Goal: Task Accomplishment & Management: Manage account settings

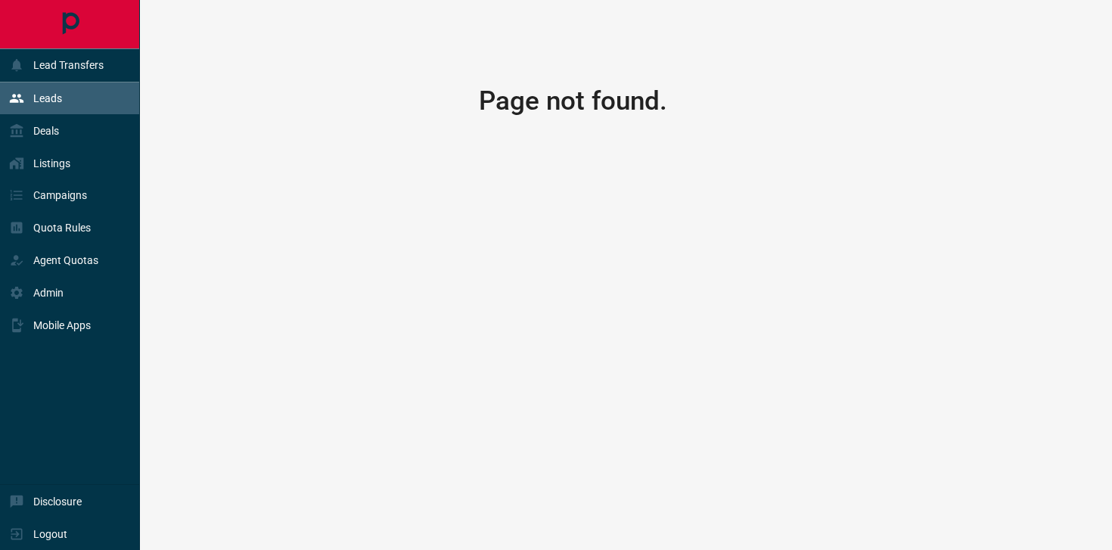
click at [57, 103] on p "Leads" at bounding box center [47, 98] width 29 height 12
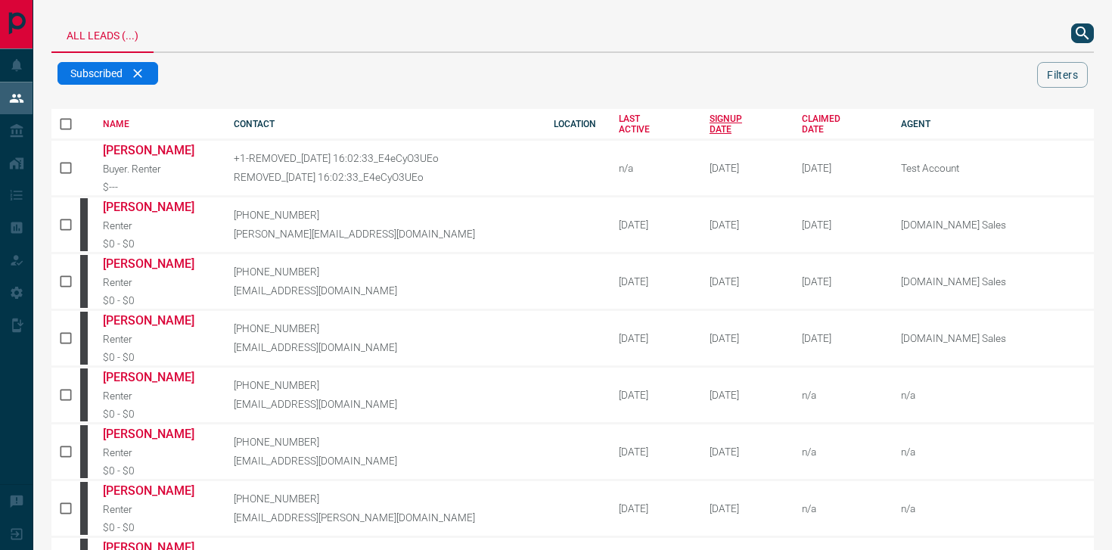
click at [721, 126] on div "SIGNUP DATE" at bounding box center [744, 123] width 70 height 21
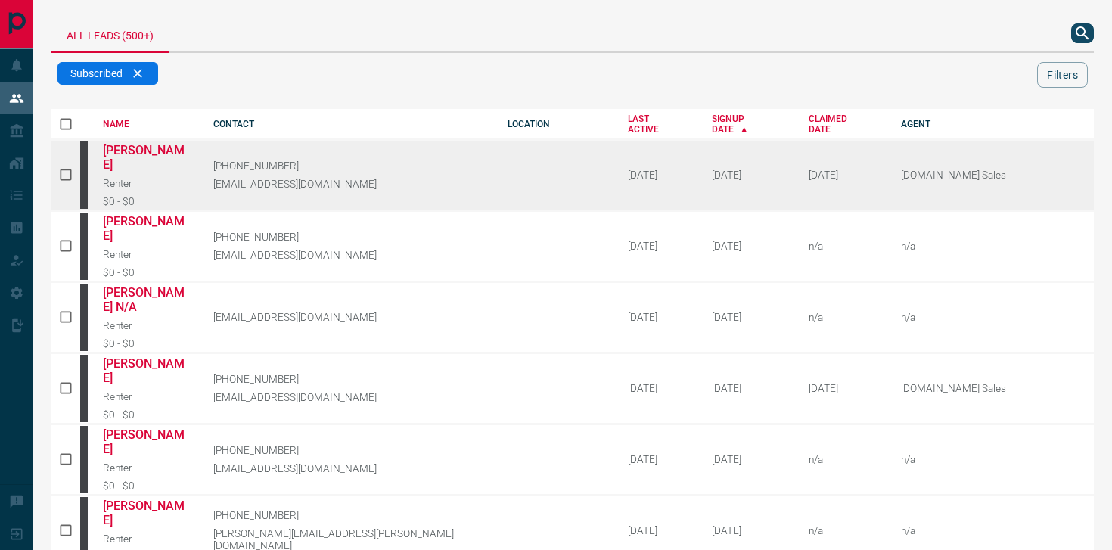
click at [689, 140] on td "[DATE]" at bounding box center [737, 174] width 97 height 71
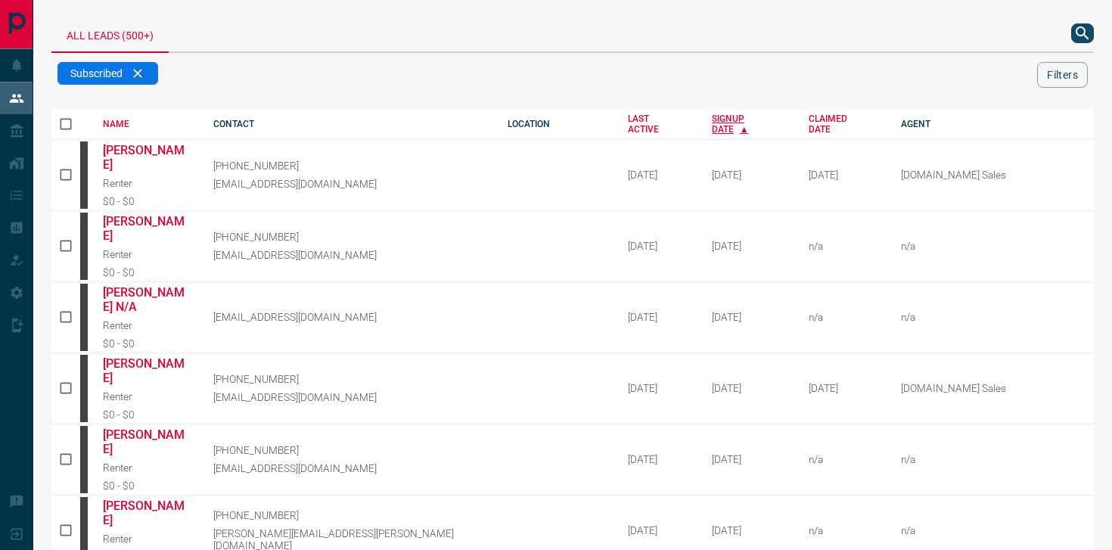
click at [712, 129] on div "SIGNUP DATE" at bounding box center [749, 123] width 74 height 21
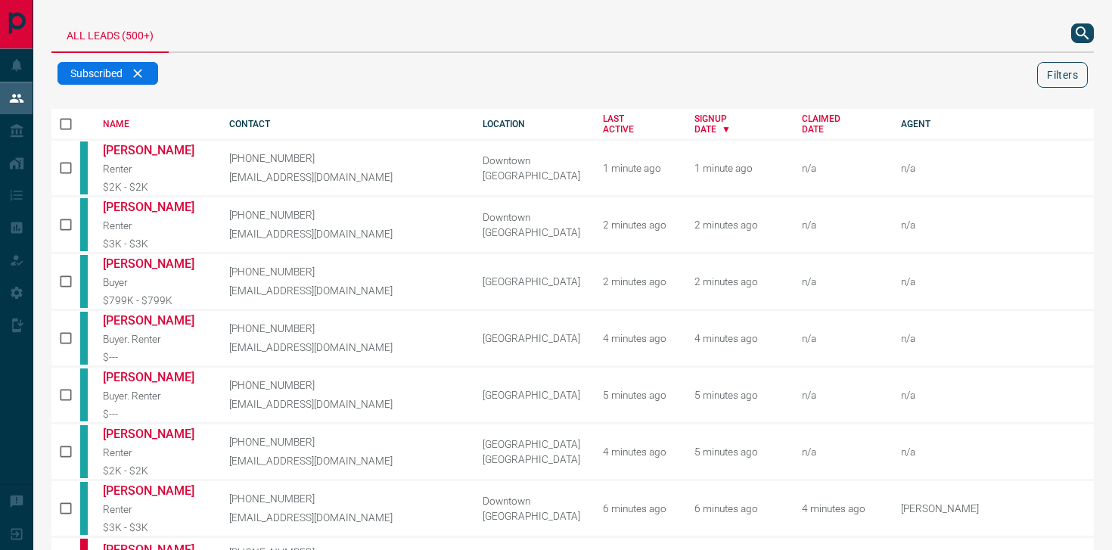
click at [1050, 71] on button "Filters" at bounding box center [1062, 75] width 51 height 26
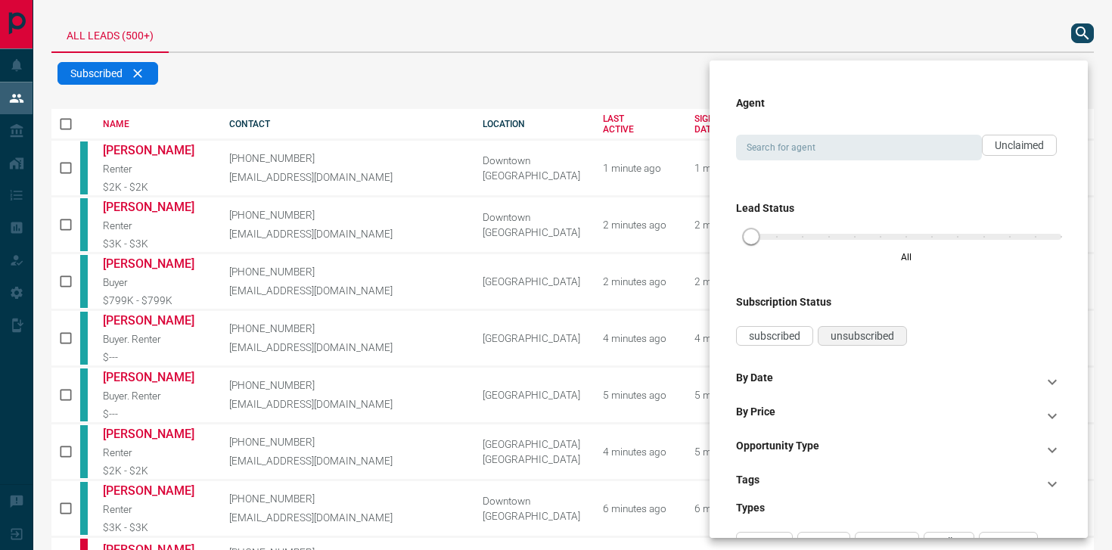
click at [890, 338] on span "unsubscribed" at bounding box center [862, 336] width 64 height 12
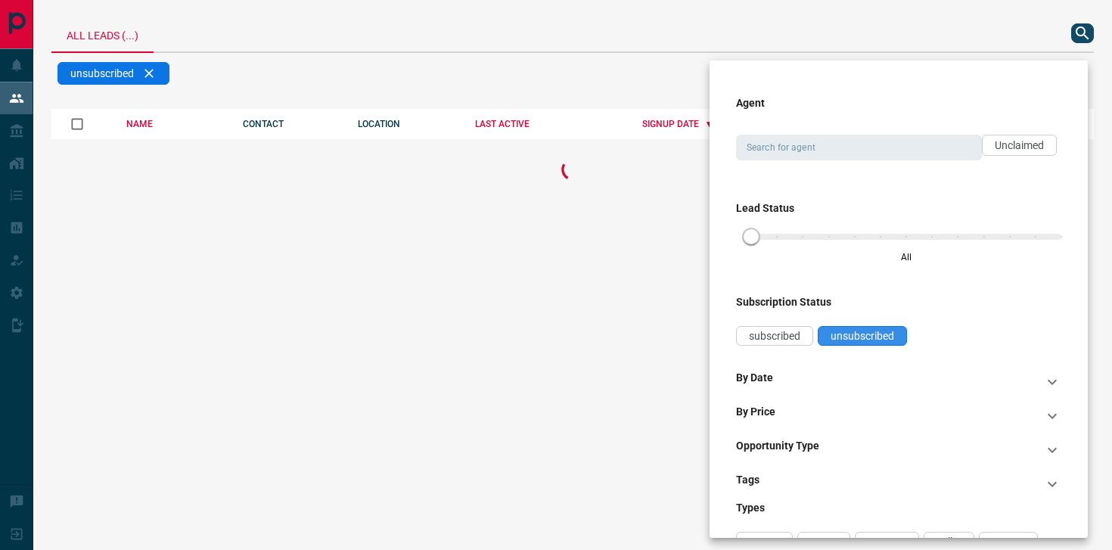
click at [890, 338] on span "unsubscribed" at bounding box center [862, 336] width 64 height 12
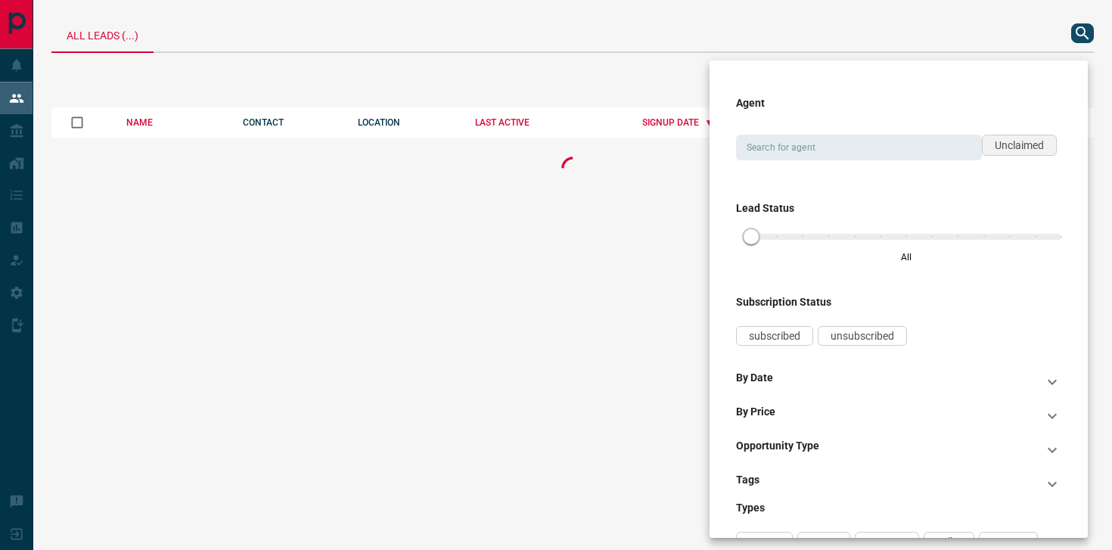
click at [1021, 150] on span "Unclaimed" at bounding box center [1018, 145] width 49 height 12
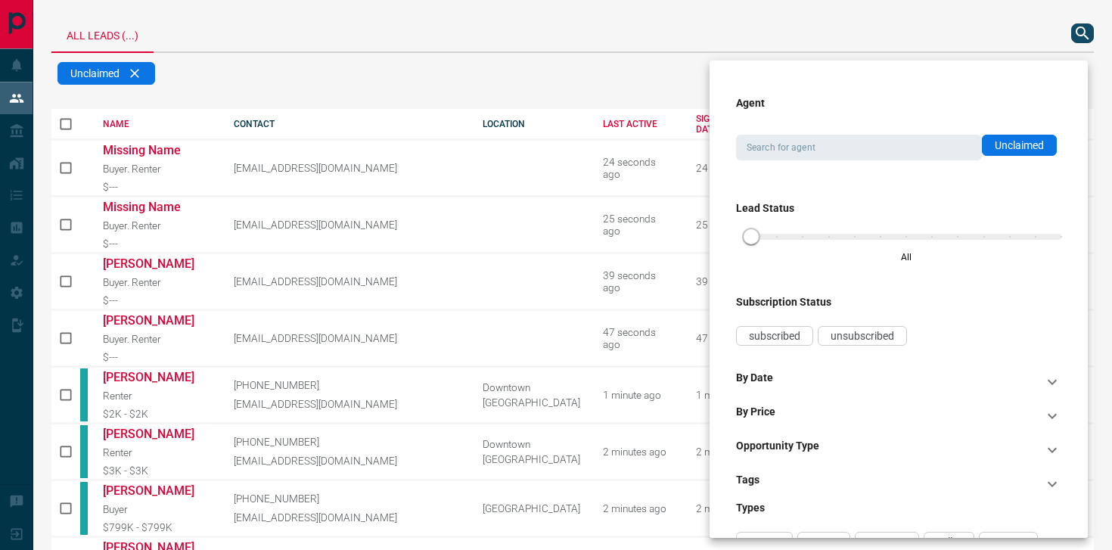
click at [840, 450] on div "Opportunity Type" at bounding box center [889, 449] width 307 height 21
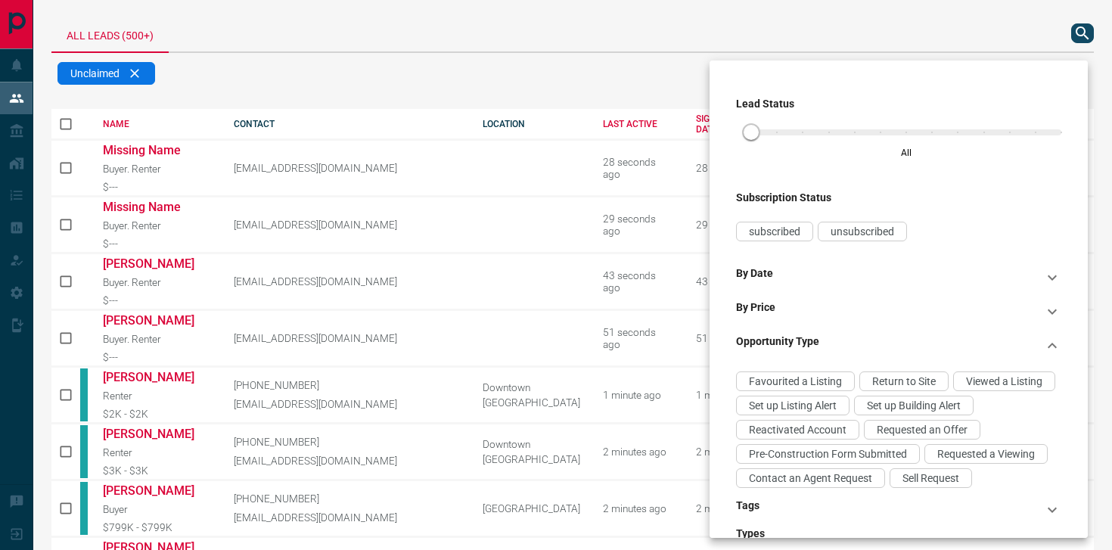
scroll to position [109, 0]
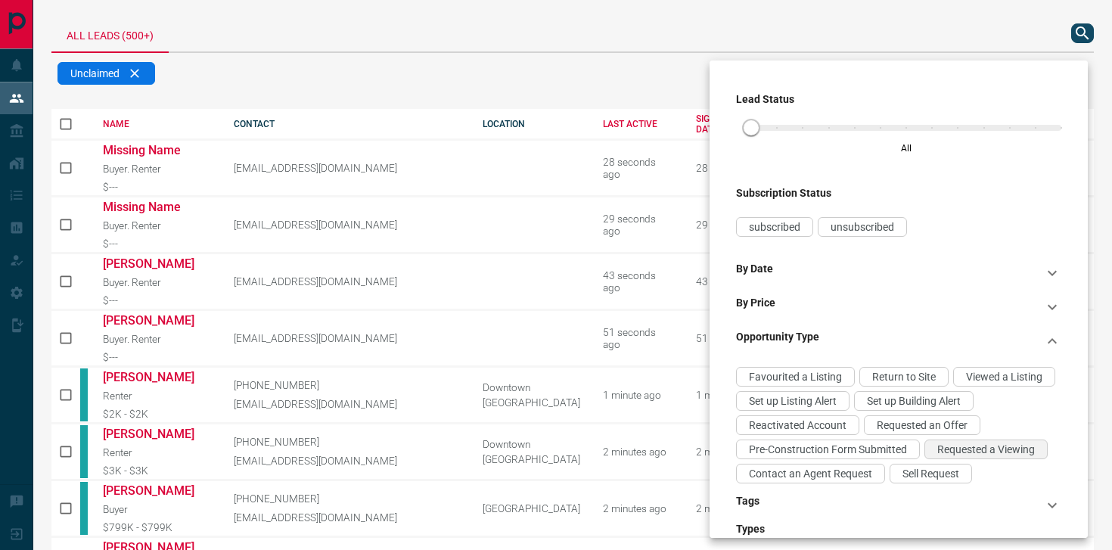
click at [981, 453] on span "Requested a Viewing" at bounding box center [986, 449] width 98 height 12
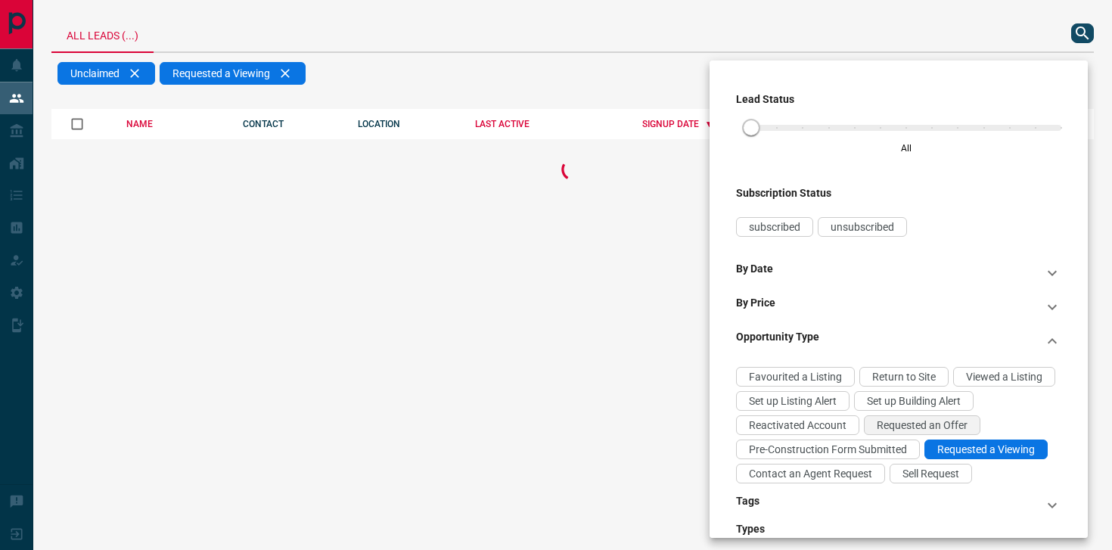
click at [940, 427] on span "Requested an Offer" at bounding box center [921, 425] width 91 height 12
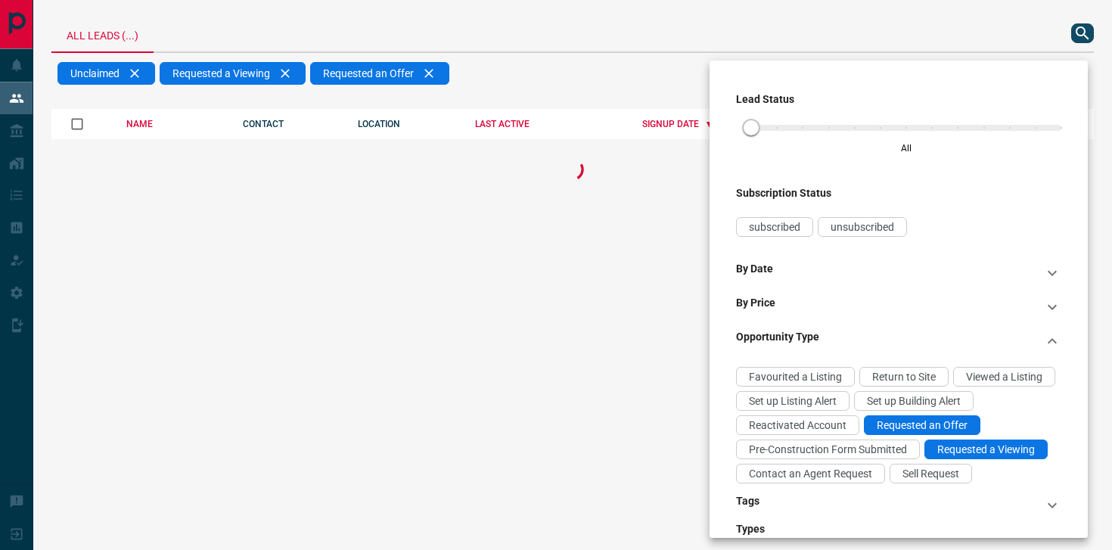
click at [826, 3] on div at bounding box center [556, 275] width 1112 height 550
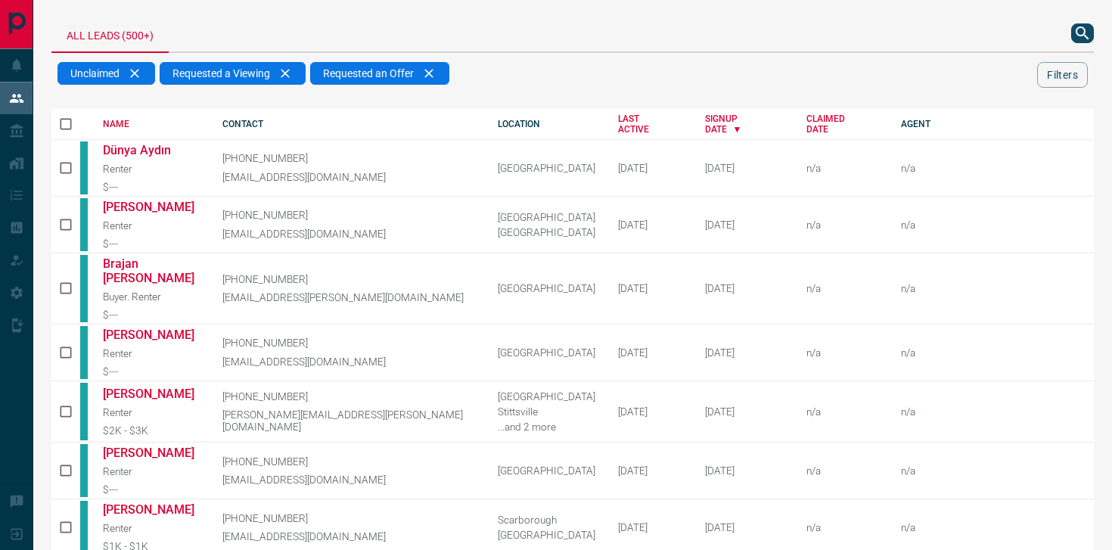
click at [708, 67] on div "Unclaimed Requested a Viewing Requested an Offer" at bounding box center [546, 75] width 979 height 27
click at [434, 77] on div "Requested an Offer" at bounding box center [379, 73] width 139 height 23
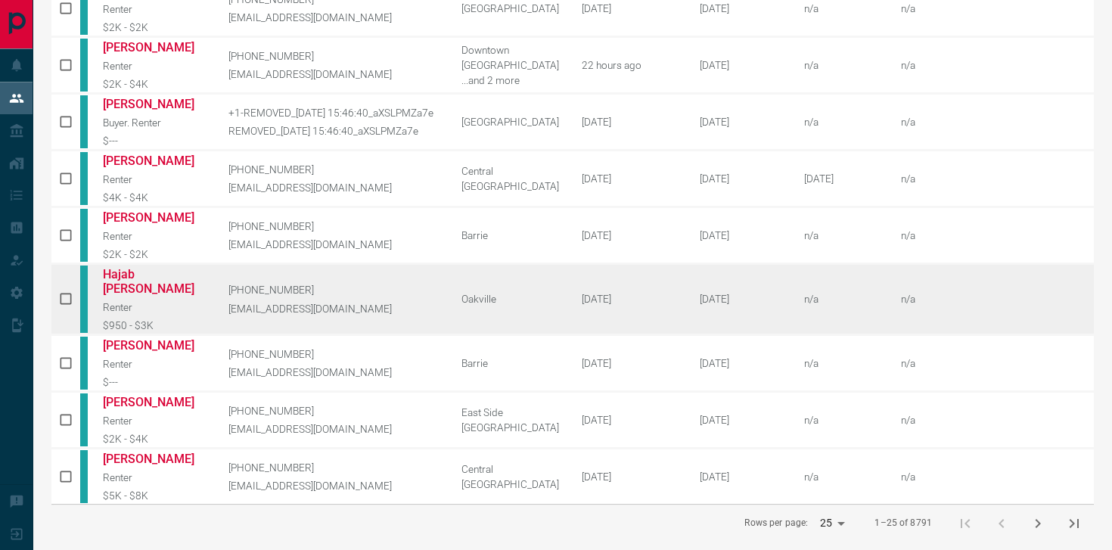
scroll to position [0, 0]
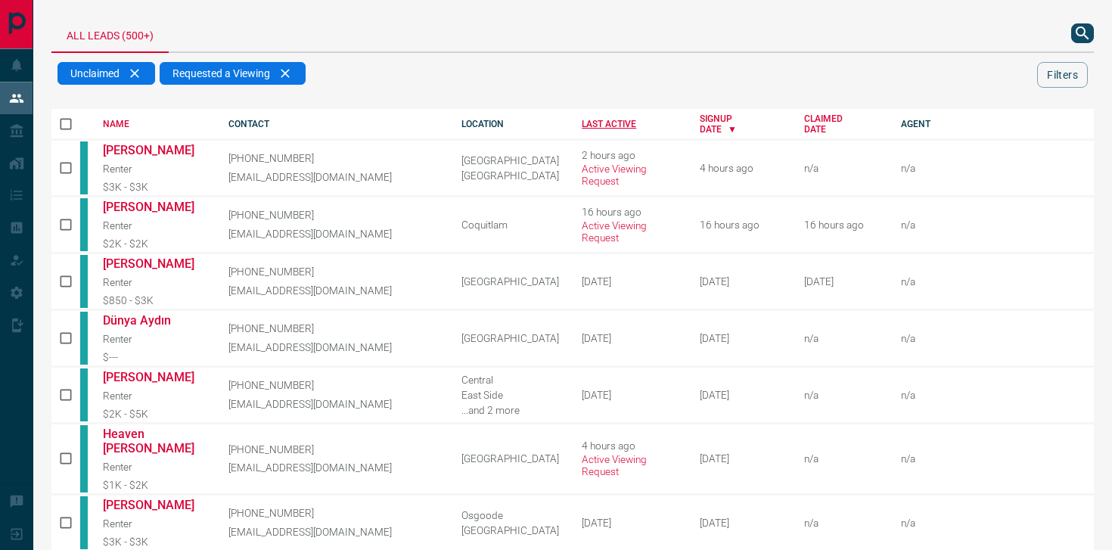
click at [586, 123] on div "LAST ACTIVE" at bounding box center [628, 124] width 95 height 11
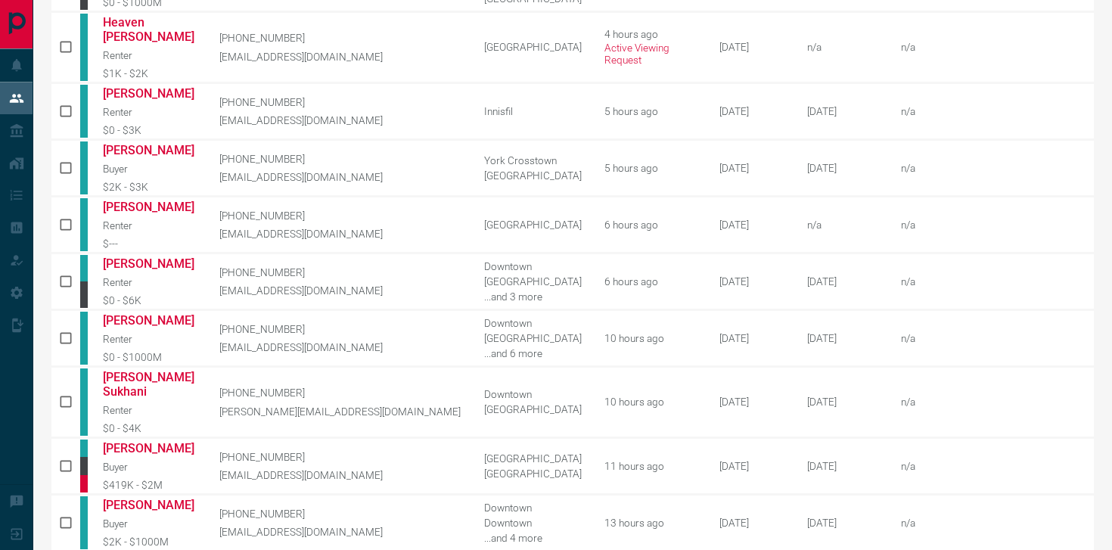
scroll to position [782, 0]
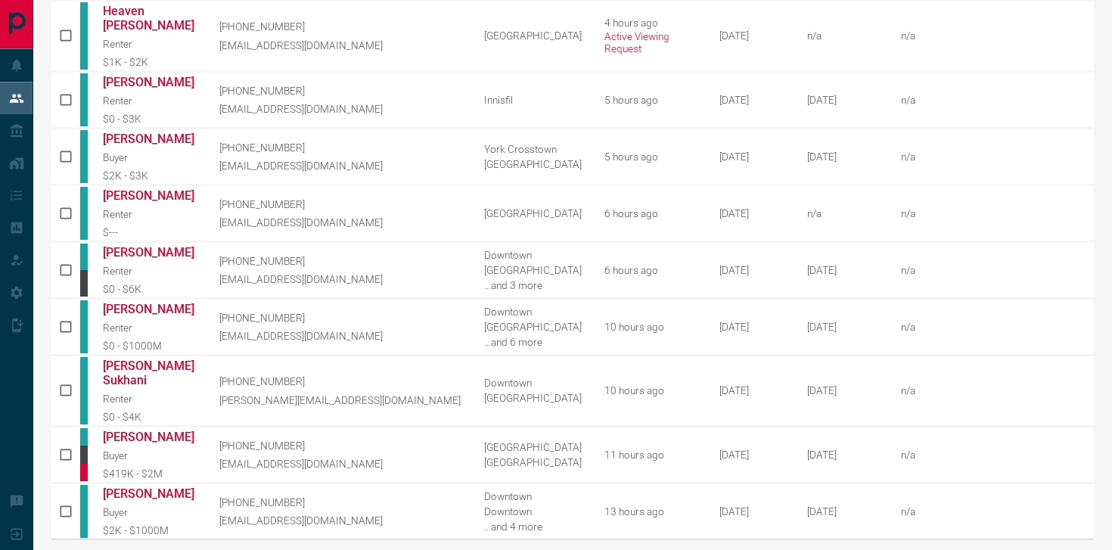
click at [1033, 549] on icon "next page" at bounding box center [1037, 558] width 18 height 18
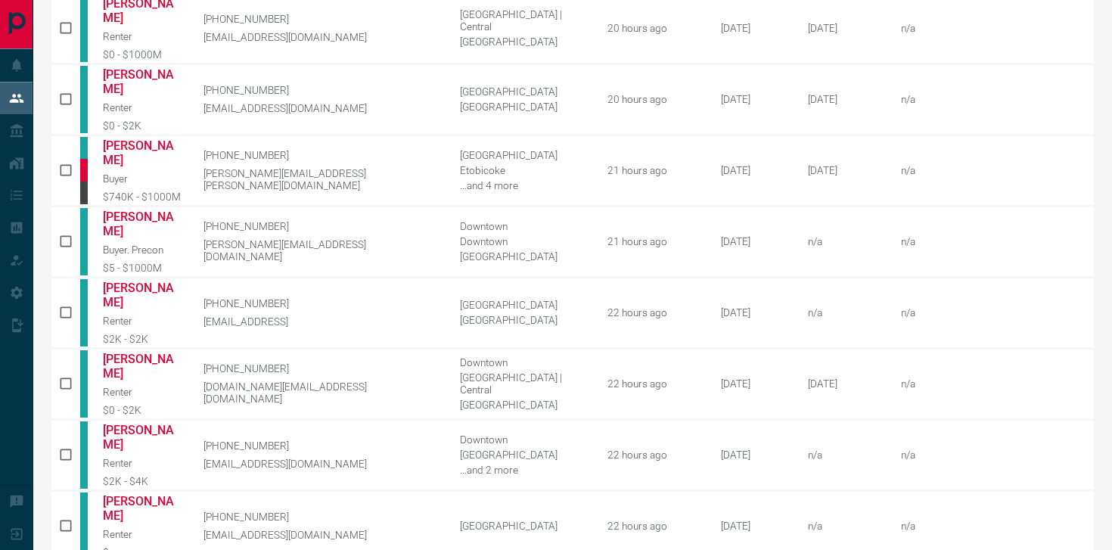
scroll to position [754, 0]
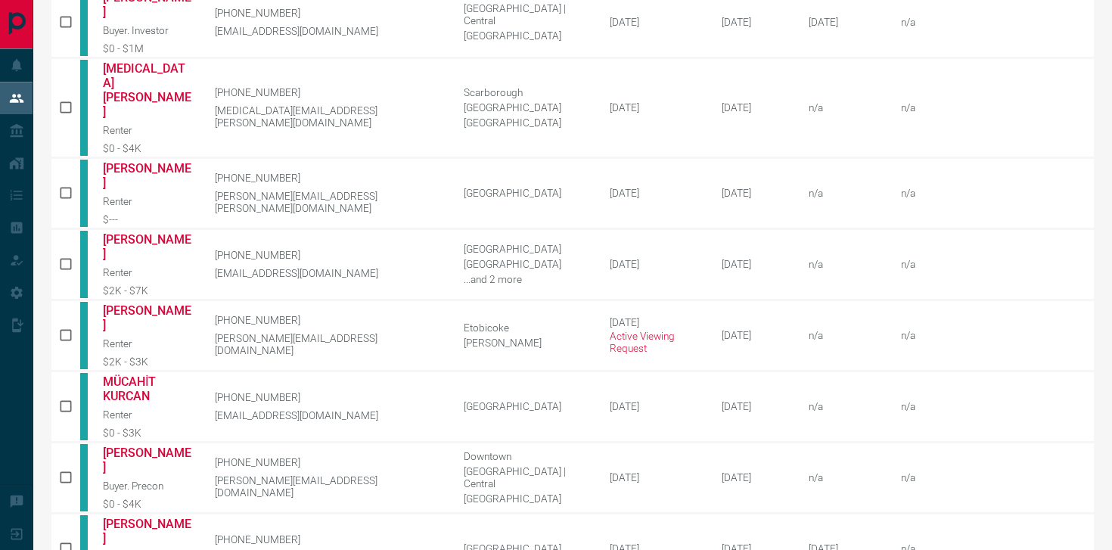
scroll to position [0, 0]
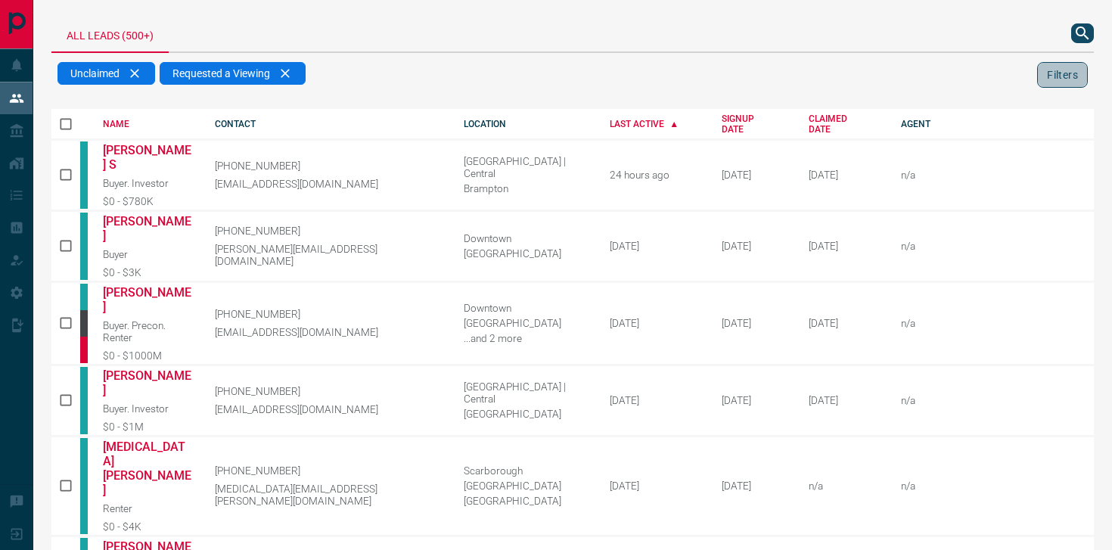
click at [1072, 82] on button "Filters" at bounding box center [1062, 75] width 51 height 26
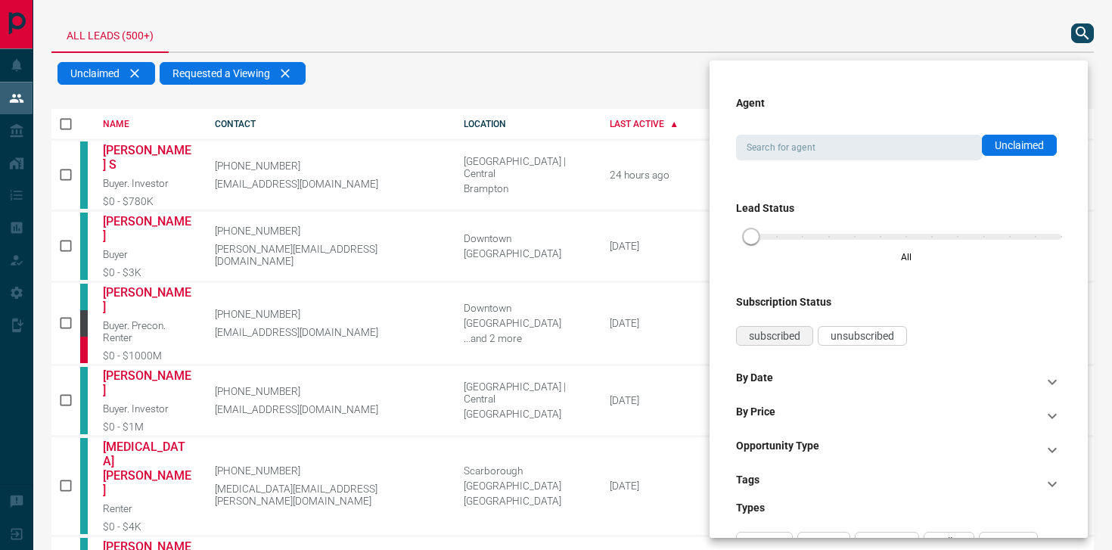
click at [781, 330] on span "subscribed" at bounding box center [774, 336] width 51 height 12
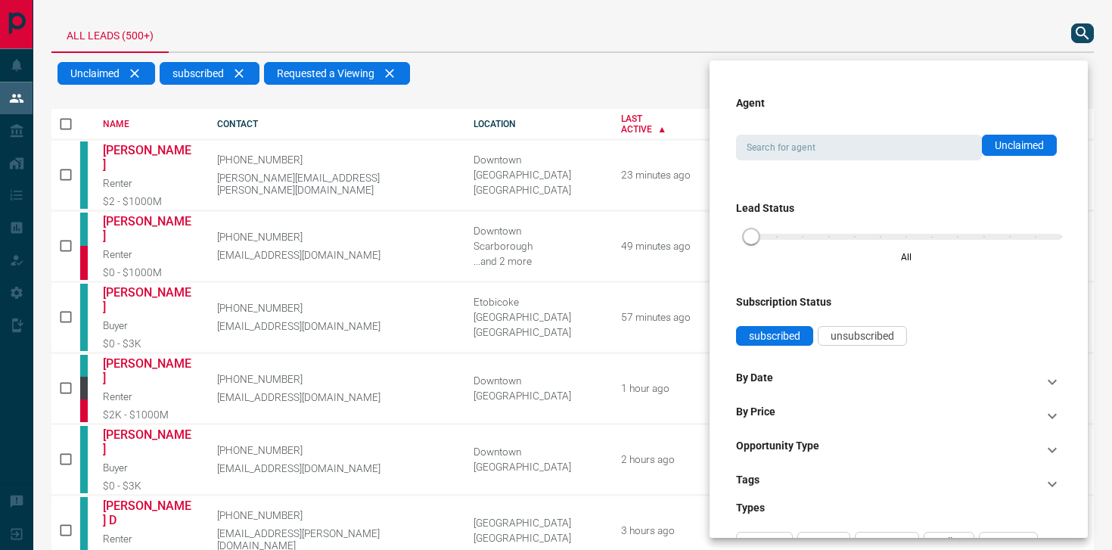
click at [628, 70] on div at bounding box center [556, 275] width 1112 height 550
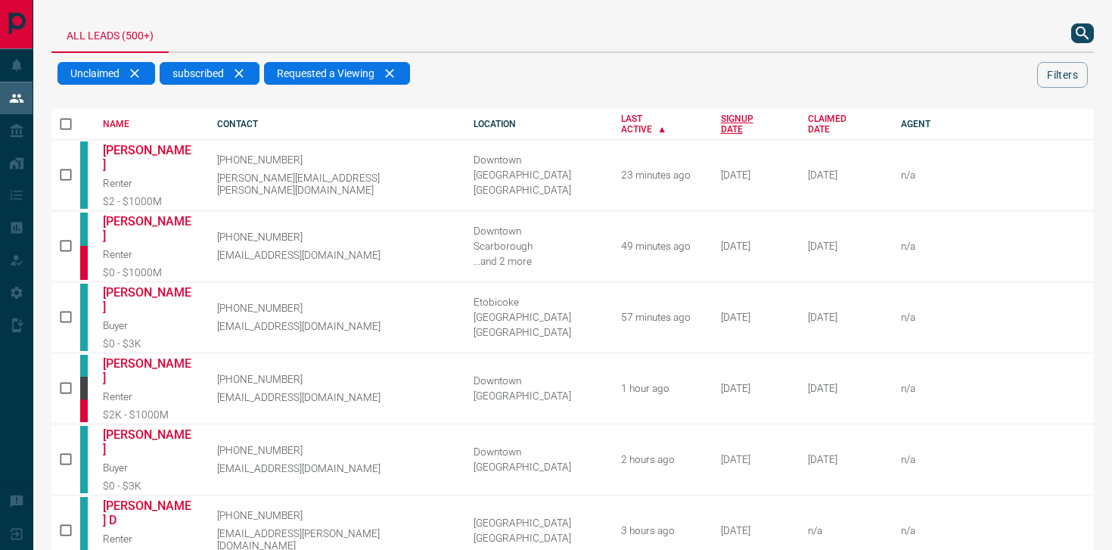
click at [721, 122] on div "SIGNUP DATE" at bounding box center [753, 123] width 64 height 21
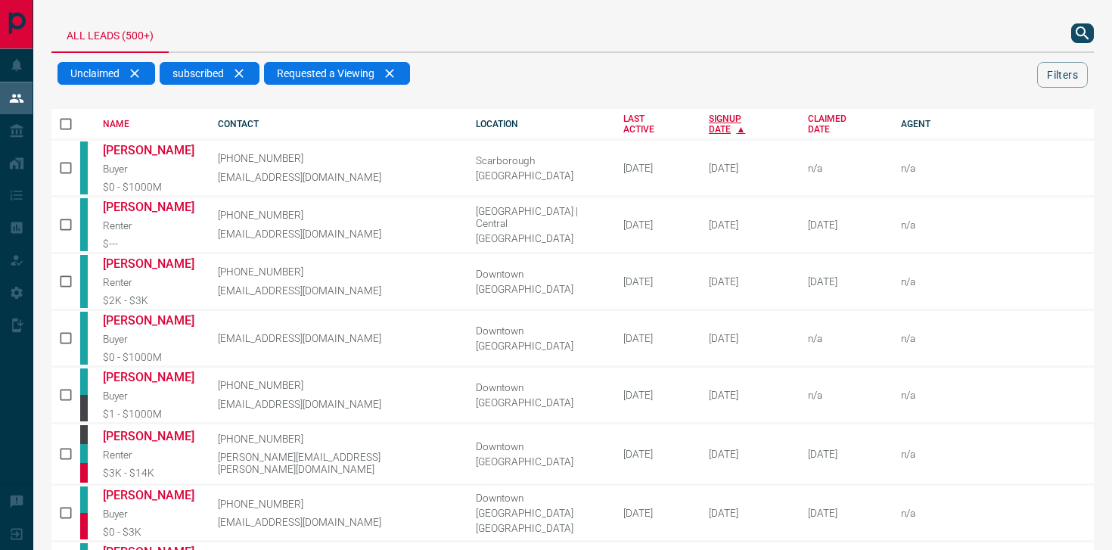
click at [709, 126] on div "SIGNUP DATE" at bounding box center [747, 123] width 76 height 21
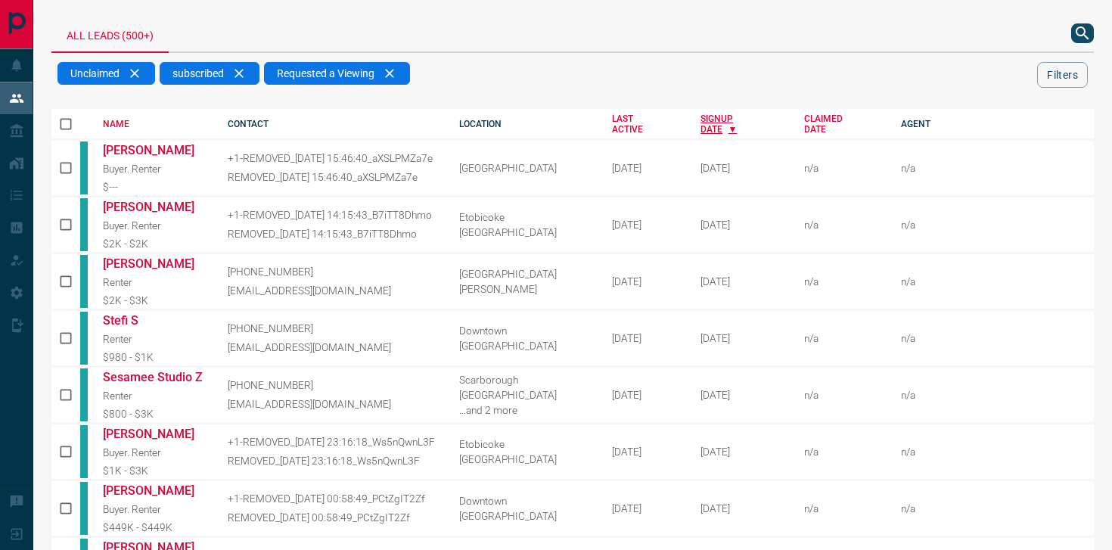
click at [700, 121] on div "SIGNUP DATE" at bounding box center [740, 123] width 81 height 21
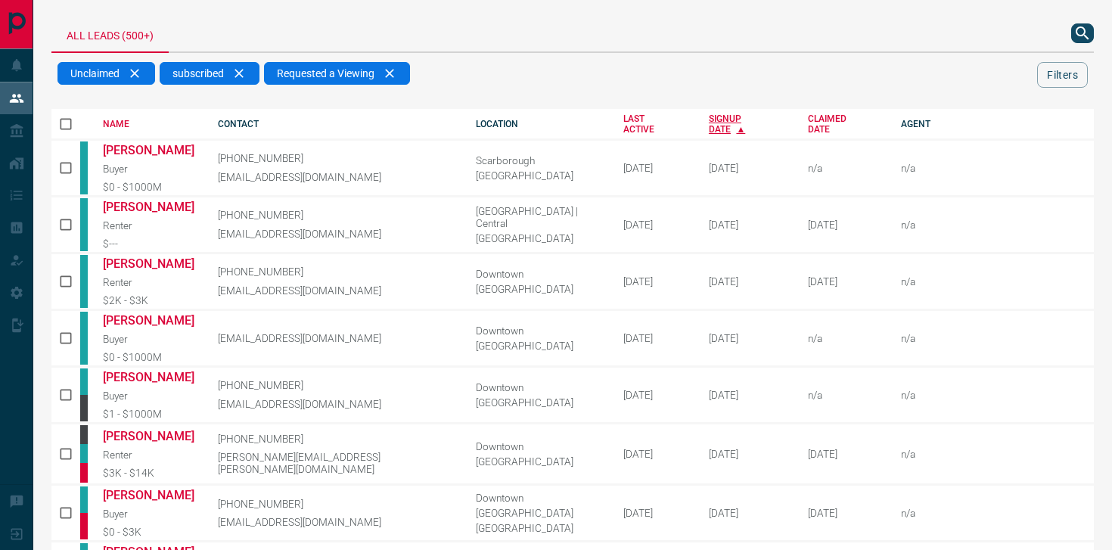
click at [709, 122] on div "SIGNUP DATE" at bounding box center [747, 123] width 76 height 21
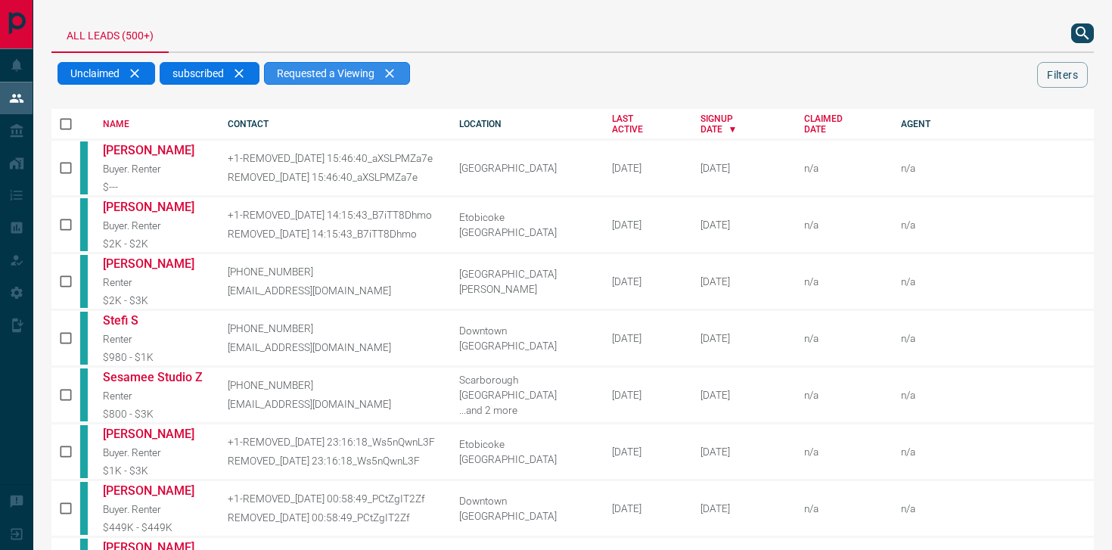
click at [395, 75] on div "Requested a Viewing" at bounding box center [337, 73] width 146 height 23
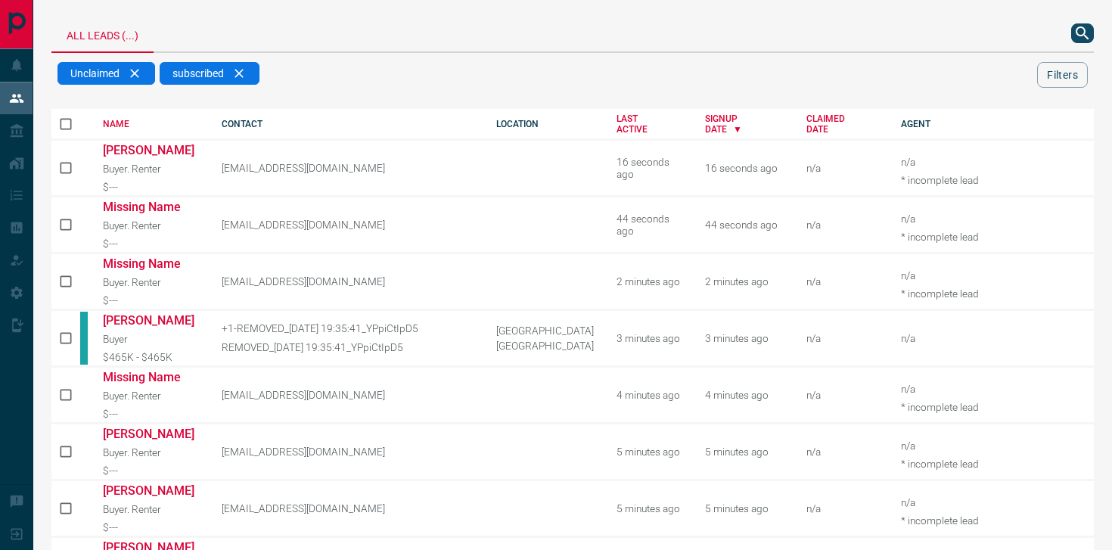
click at [669, 79] on div "Unclaimed subscribed" at bounding box center [546, 75] width 979 height 27
click at [239, 74] on div "subscribed" at bounding box center [210, 73] width 100 height 23
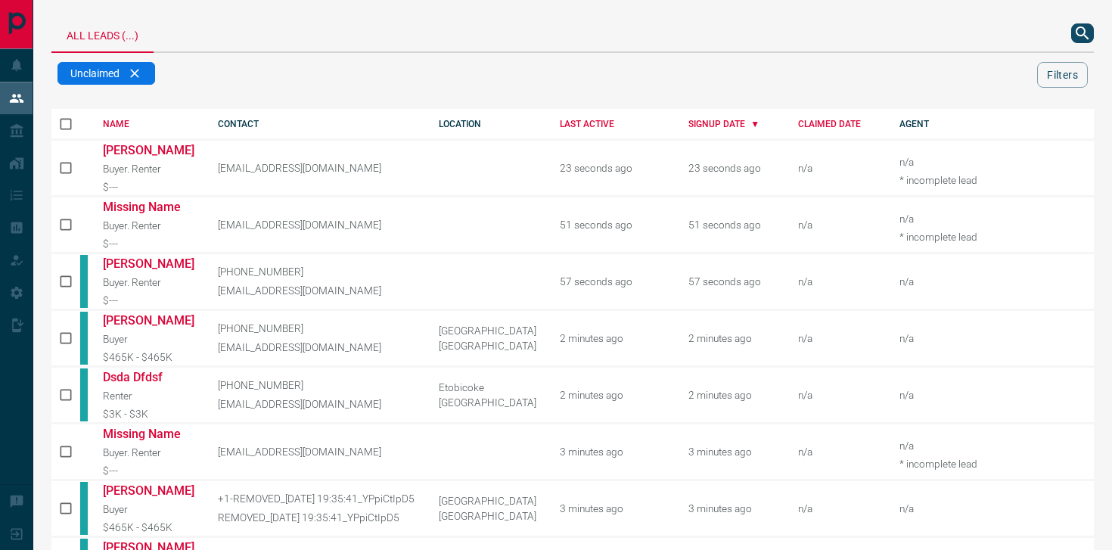
click at [466, 76] on div "Unclaimed" at bounding box center [546, 75] width 979 height 27
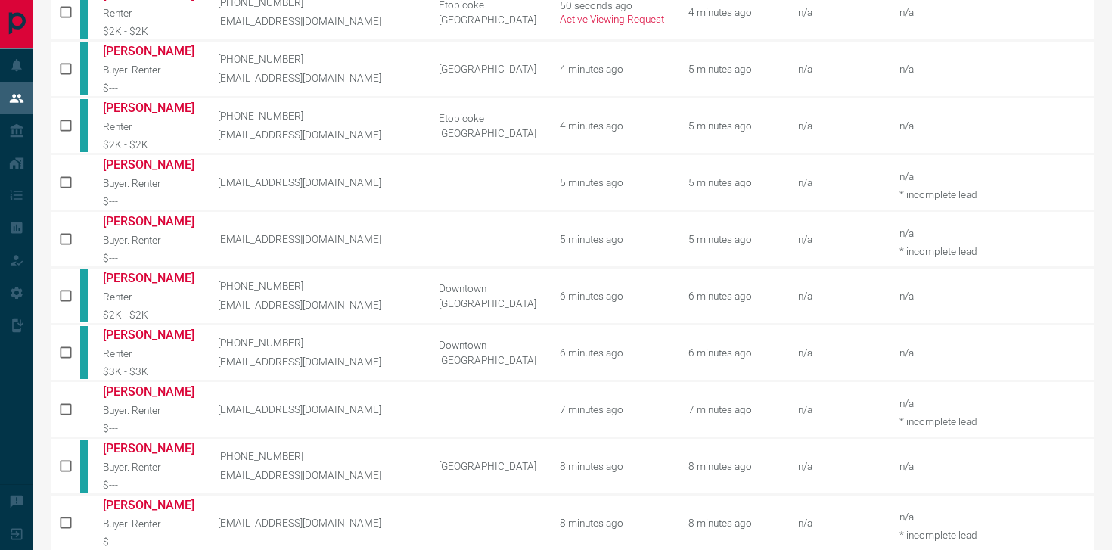
scroll to position [754, 0]
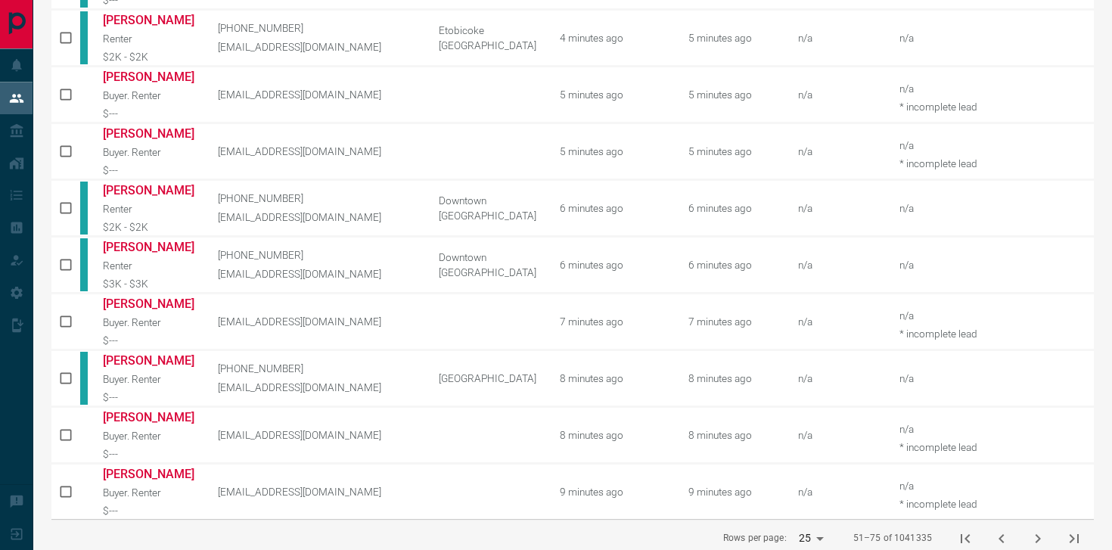
click at [1039, 529] on icon "next page" at bounding box center [1037, 538] width 18 height 18
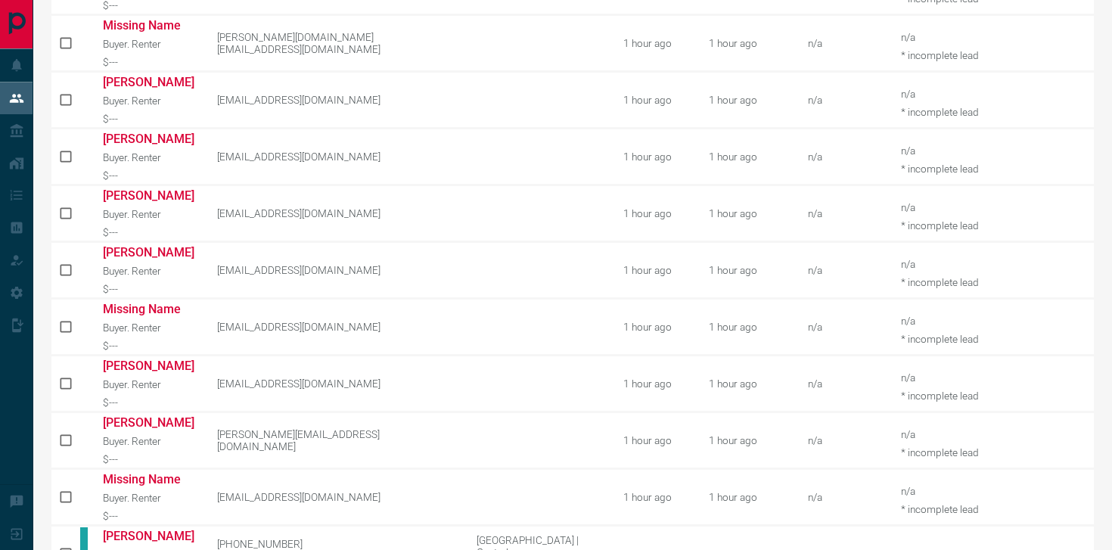
scroll to position [773, 0]
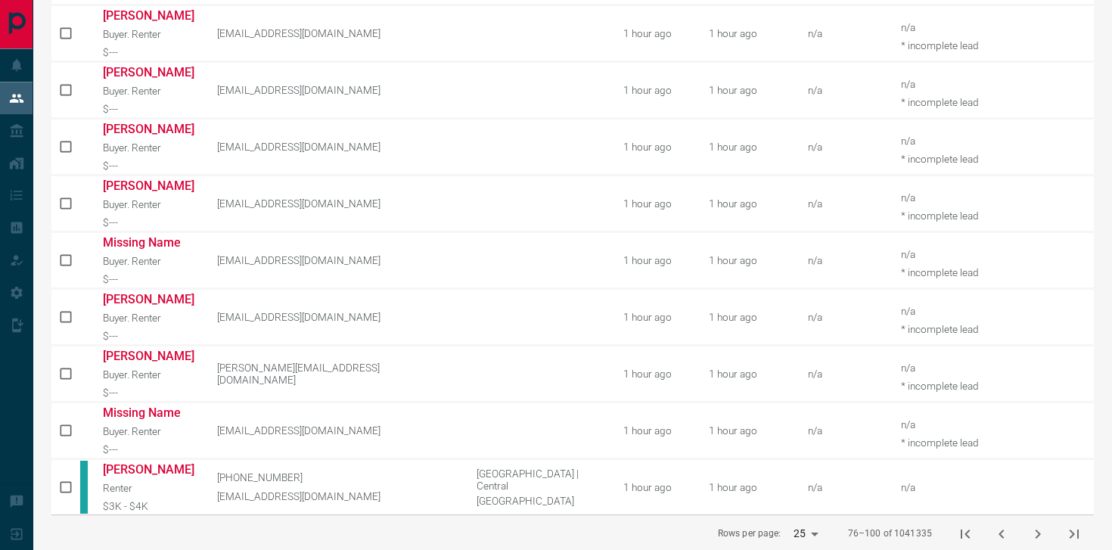
click at [1039, 525] on icon "next page" at bounding box center [1037, 534] width 18 height 18
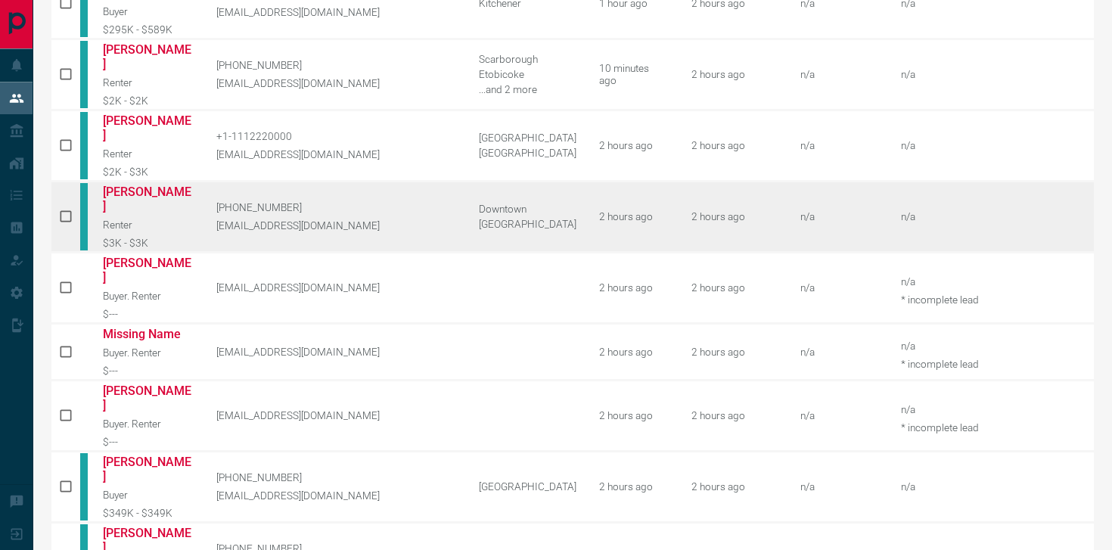
scroll to position [0, 0]
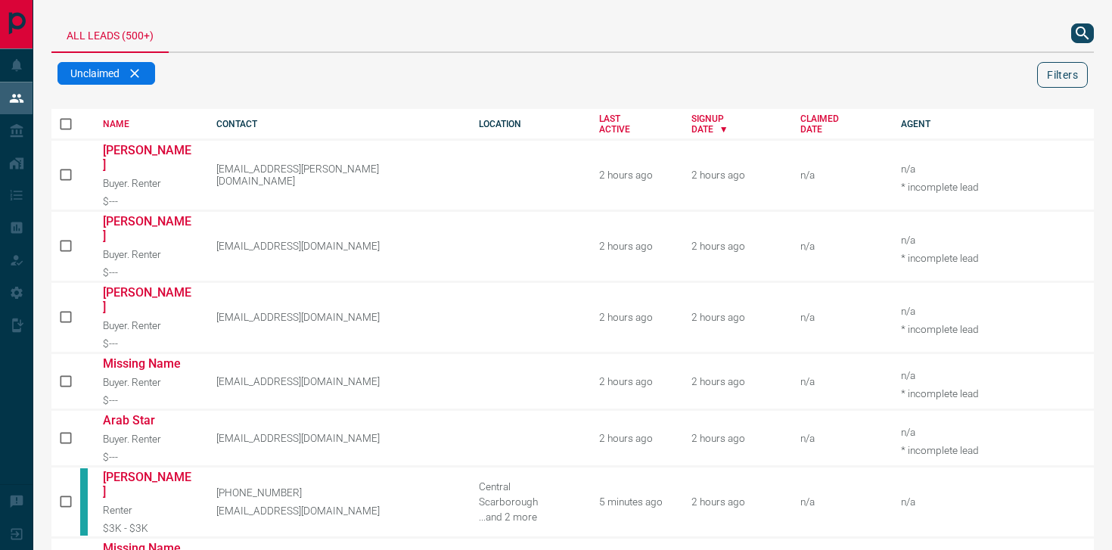
click at [1050, 80] on button "Filters" at bounding box center [1062, 75] width 51 height 26
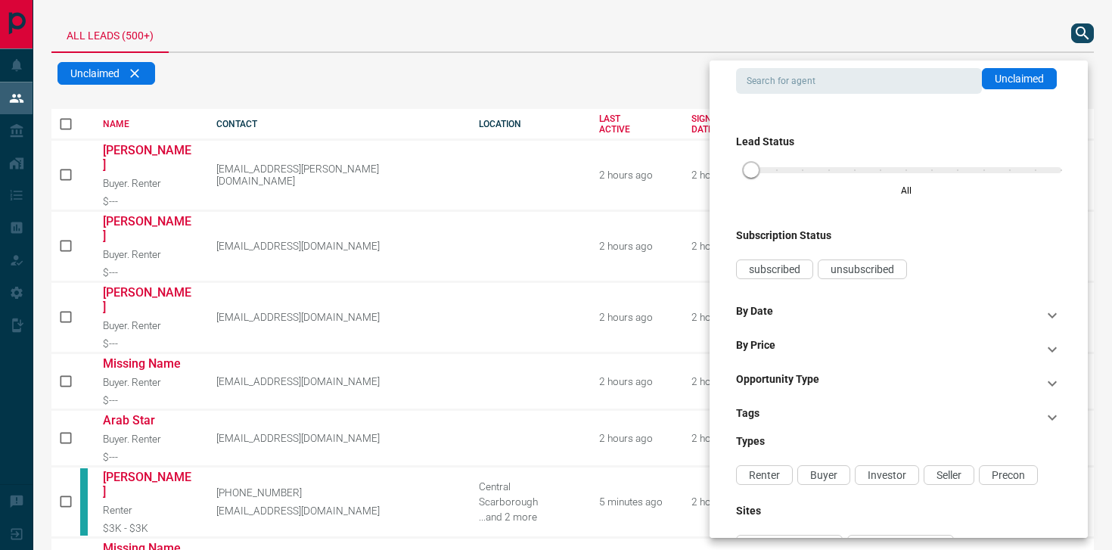
scroll to position [98, 0]
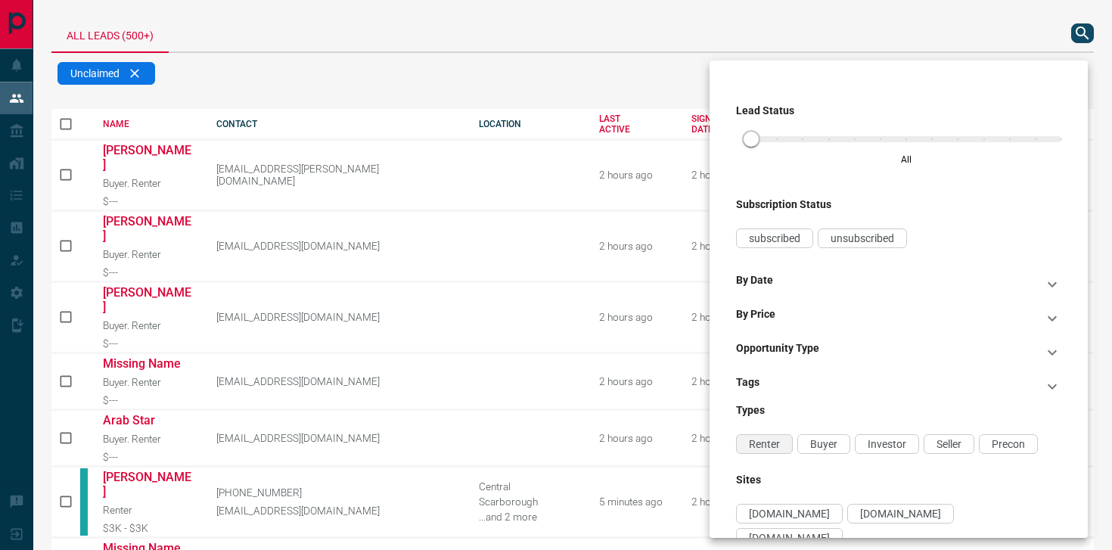
click at [767, 448] on span "Renter" at bounding box center [764, 444] width 31 height 12
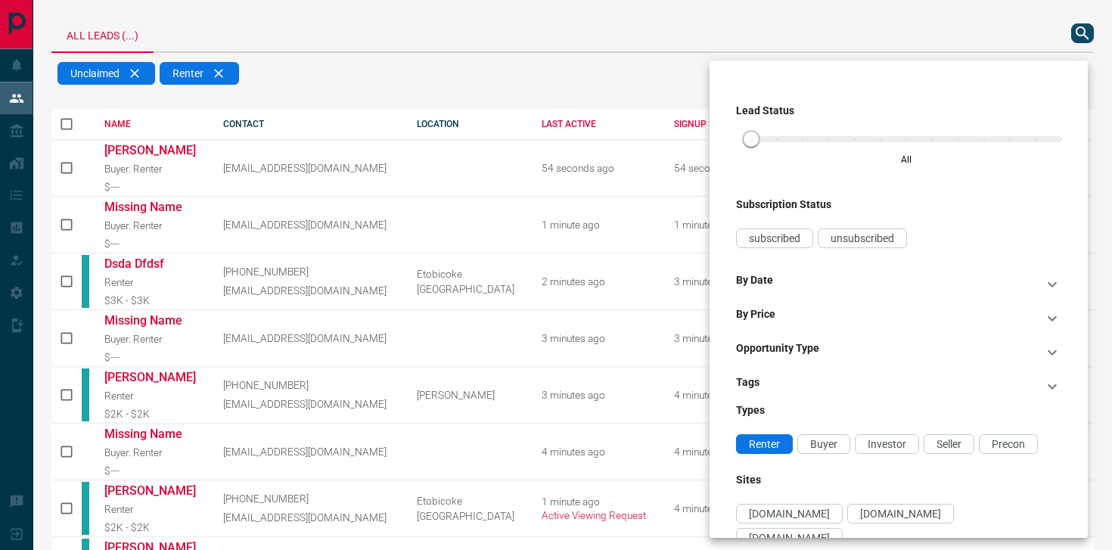
click at [617, 21] on div at bounding box center [556, 275] width 1112 height 550
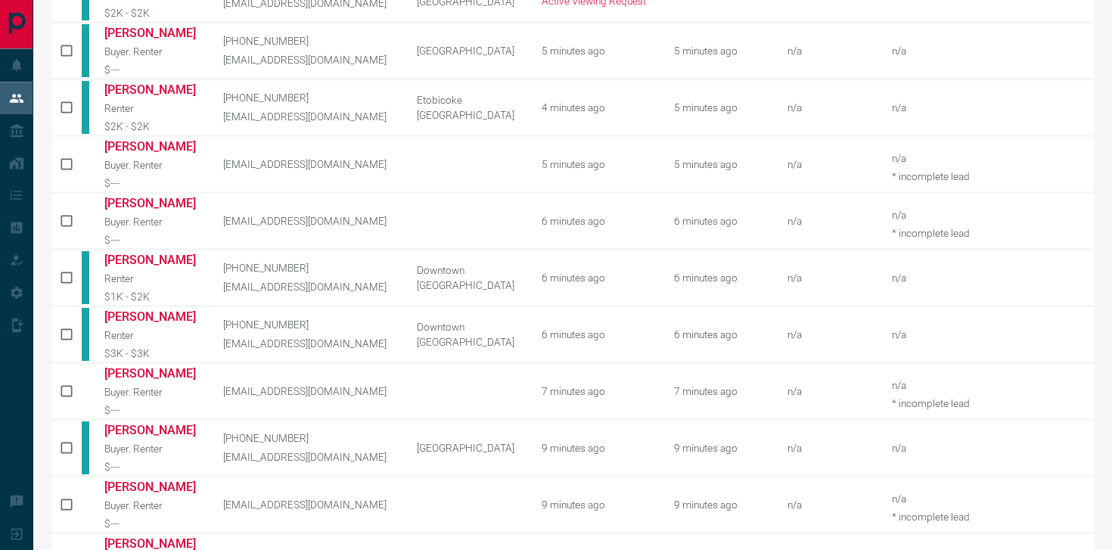
scroll to position [754, 0]
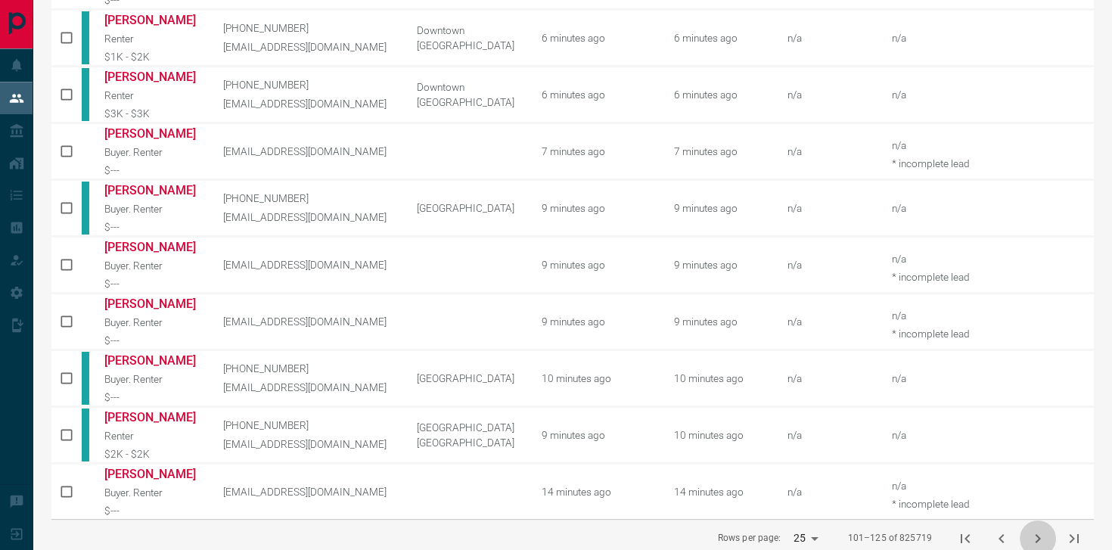
click at [1032, 529] on icon "next page" at bounding box center [1037, 538] width 18 height 18
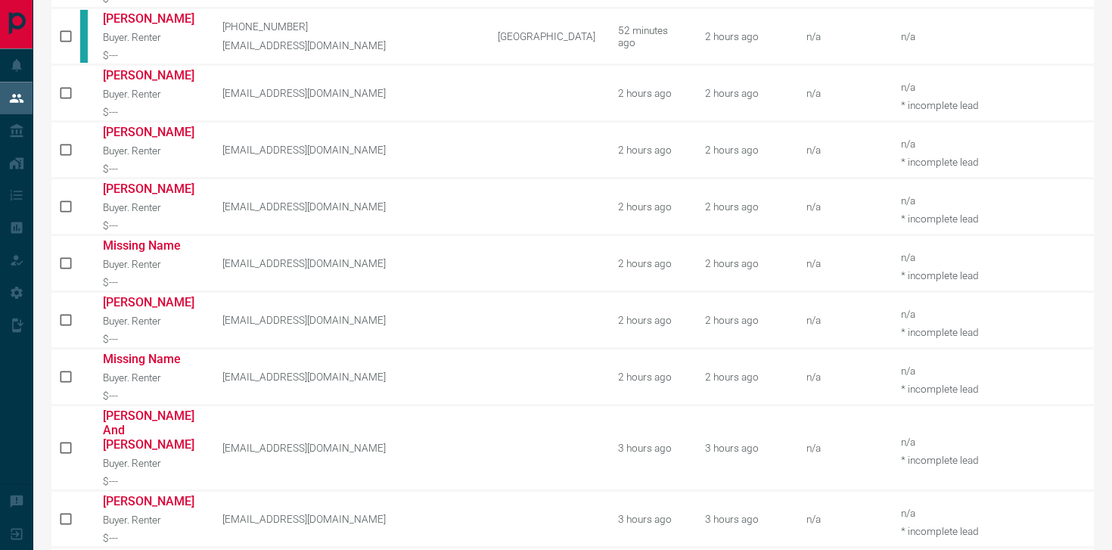
scroll to position [768, 0]
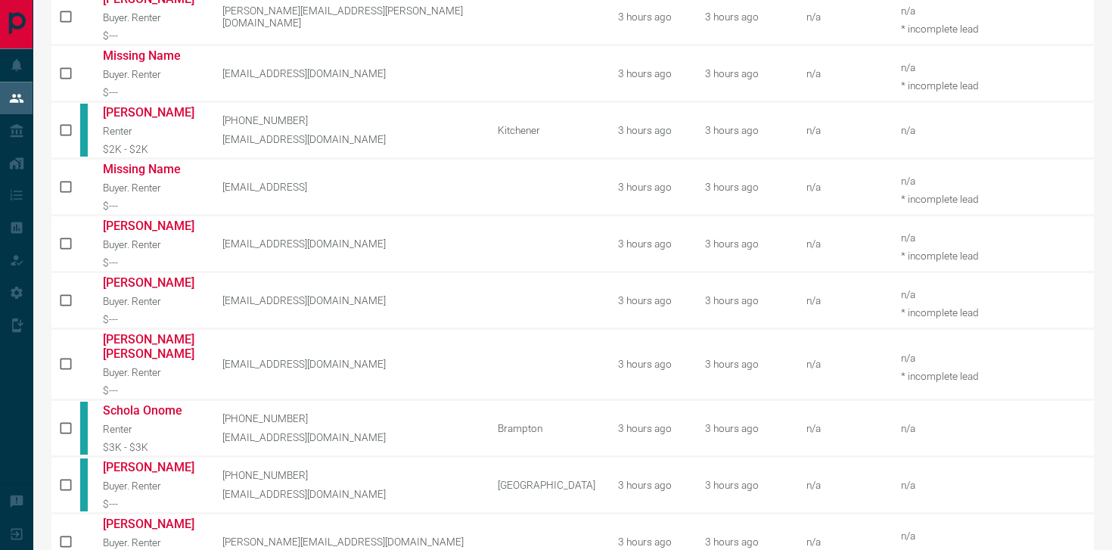
scroll to position [754, 0]
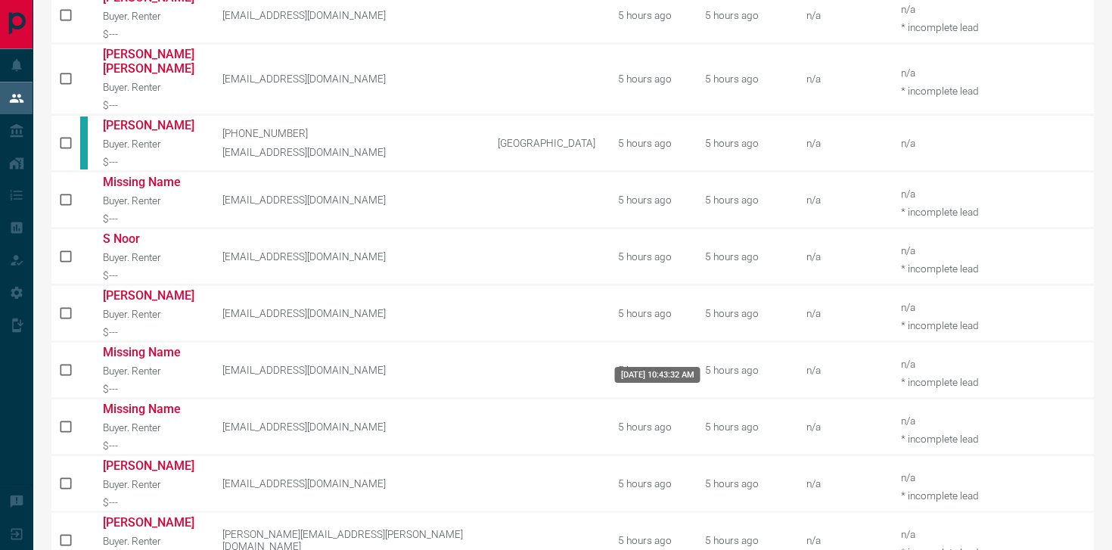
scroll to position [768, 0]
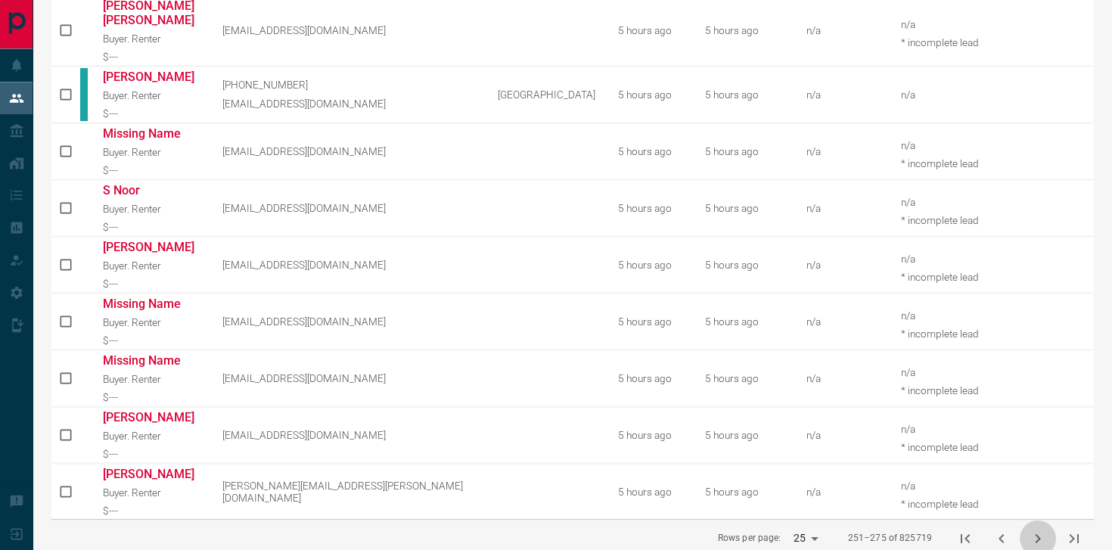
click at [1037, 534] on icon "next page" at bounding box center [1037, 538] width 5 height 9
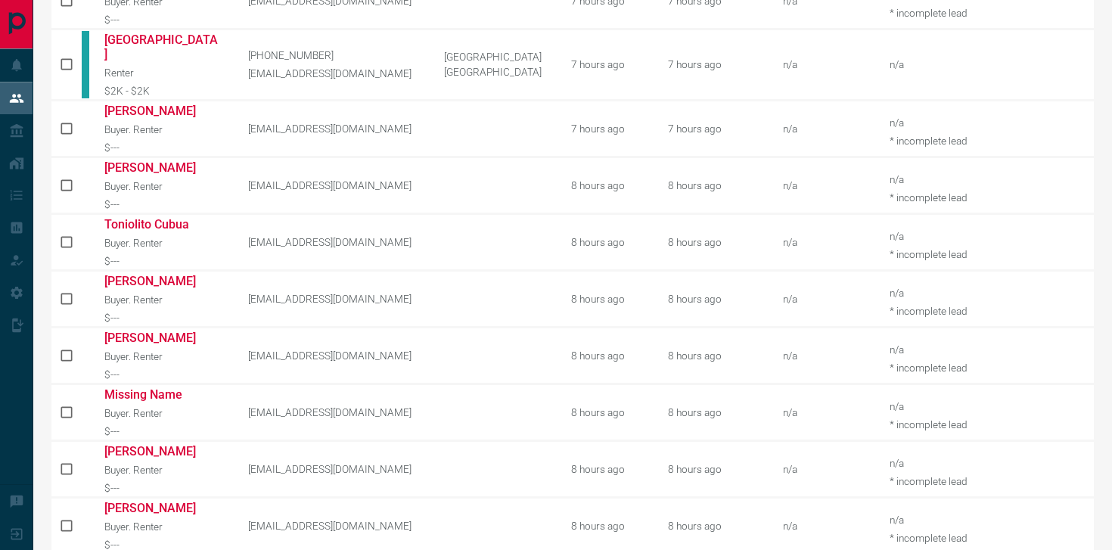
scroll to position [754, 0]
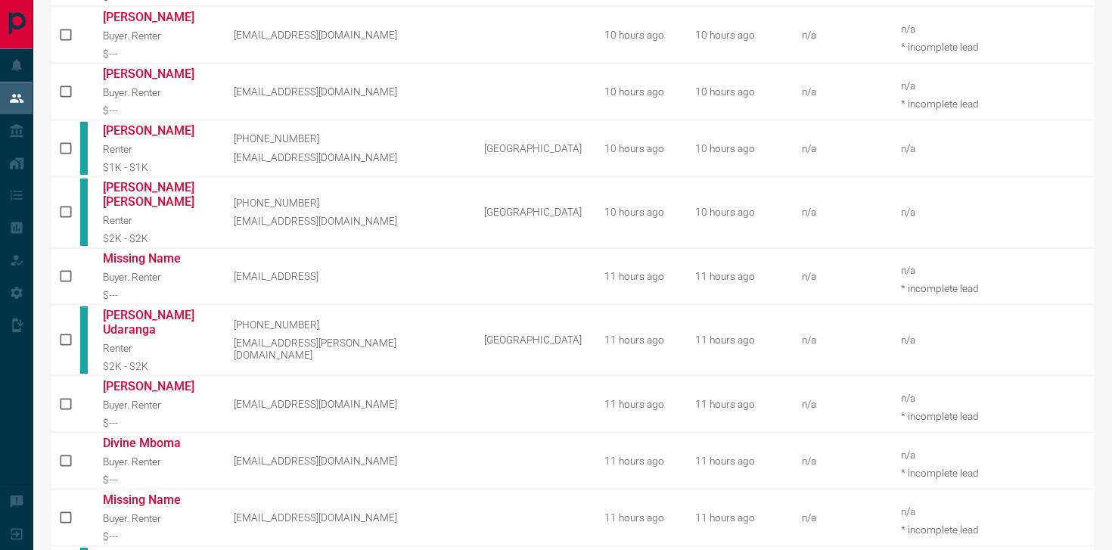
scroll to position [782, 0]
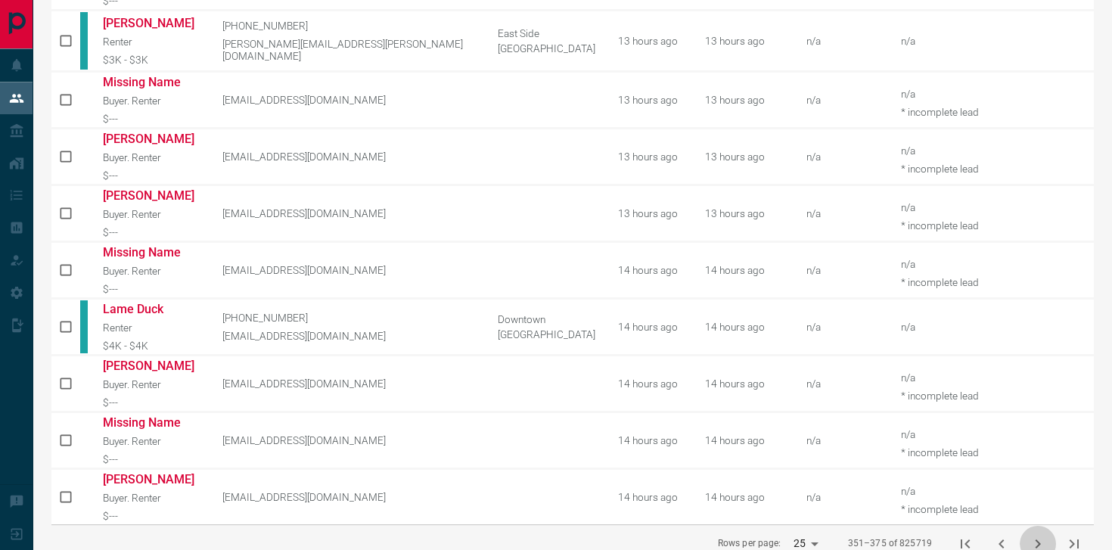
click at [1040, 535] on icon "next page" at bounding box center [1037, 544] width 18 height 18
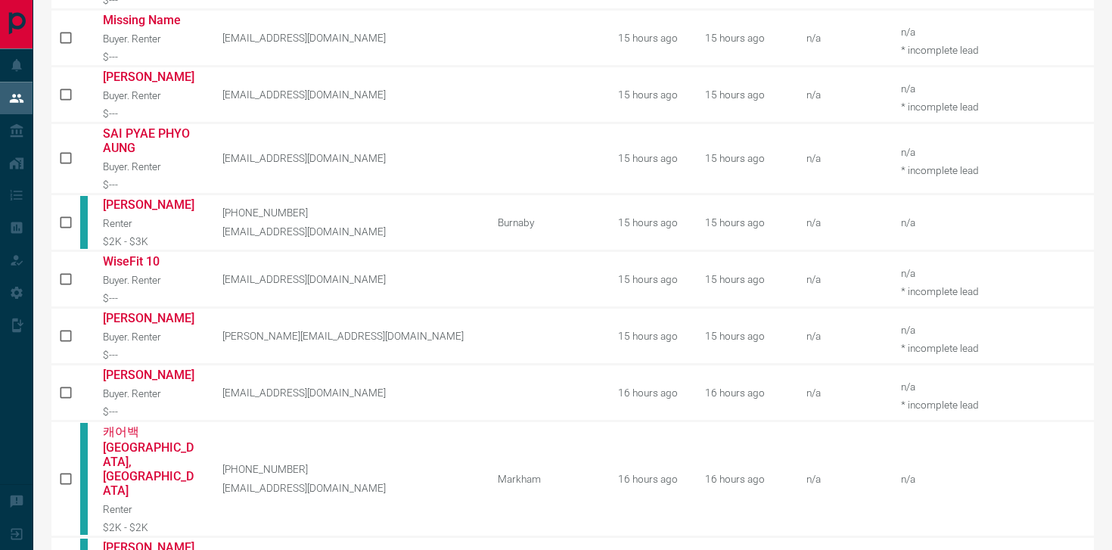
scroll to position [784, 0]
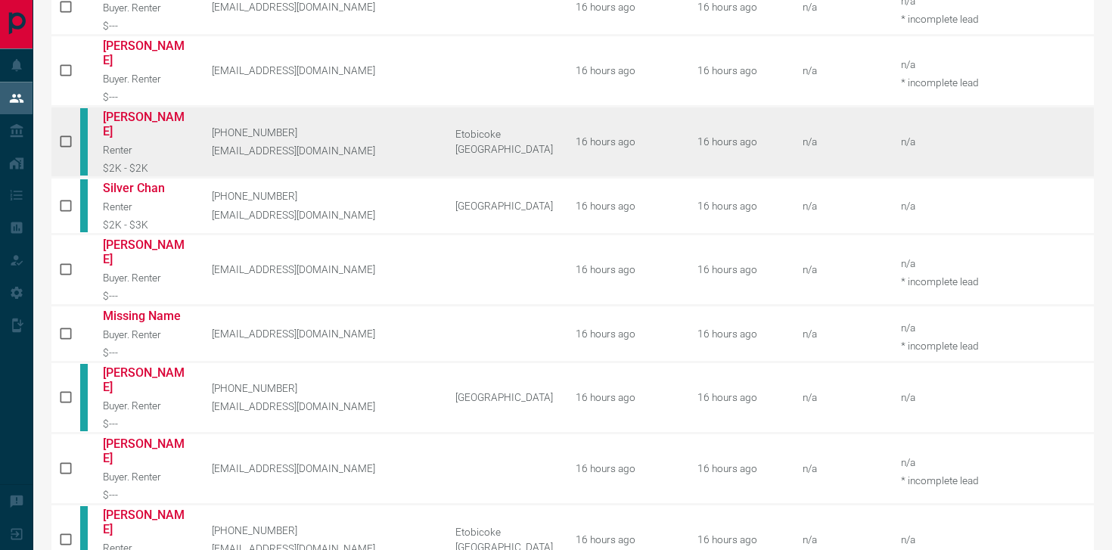
scroll to position [522, 0]
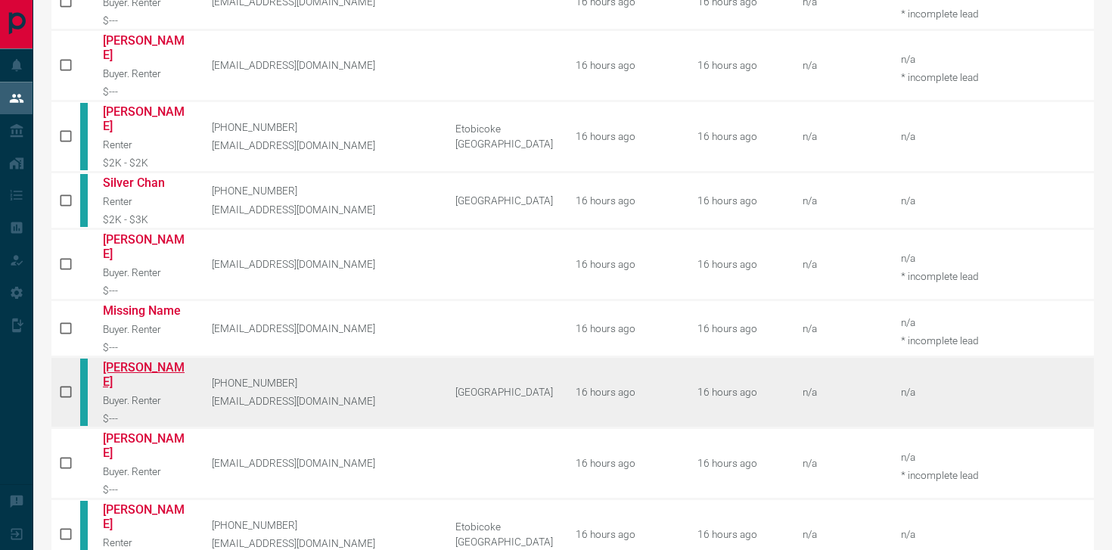
click at [157, 360] on link "[PERSON_NAME]" at bounding box center [146, 374] width 86 height 29
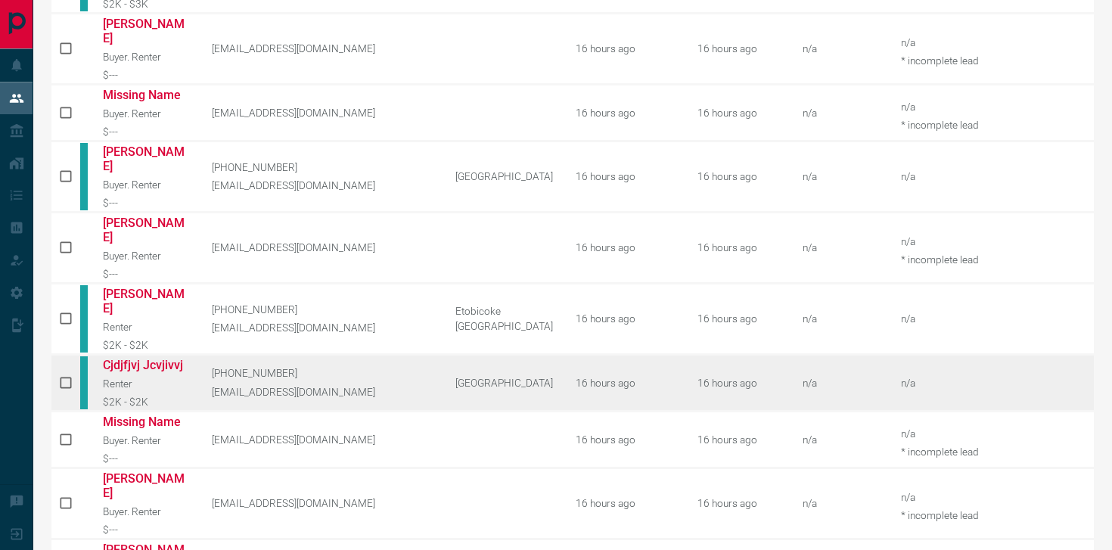
scroll to position [754, 0]
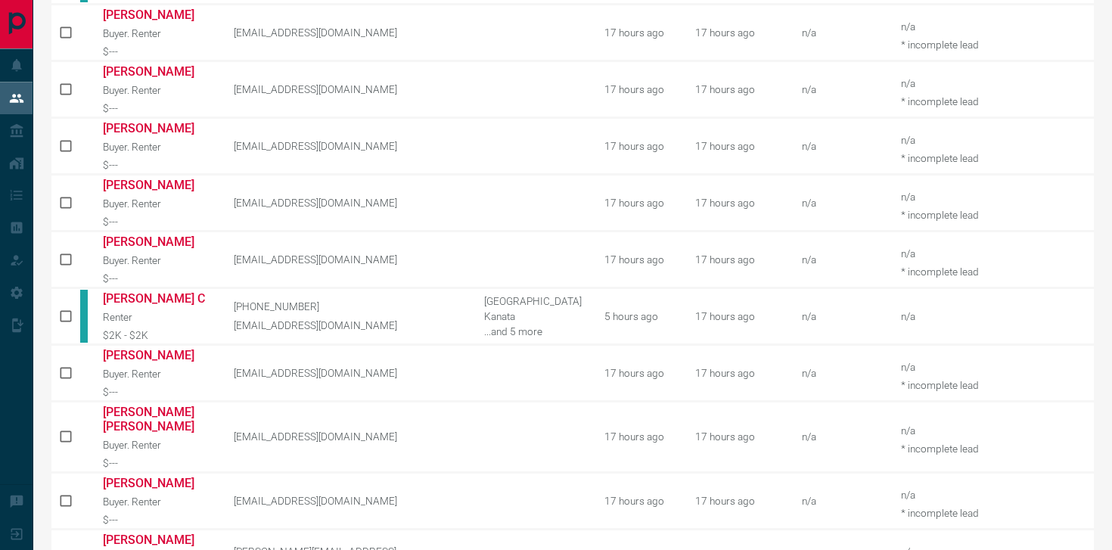
scroll to position [757, 0]
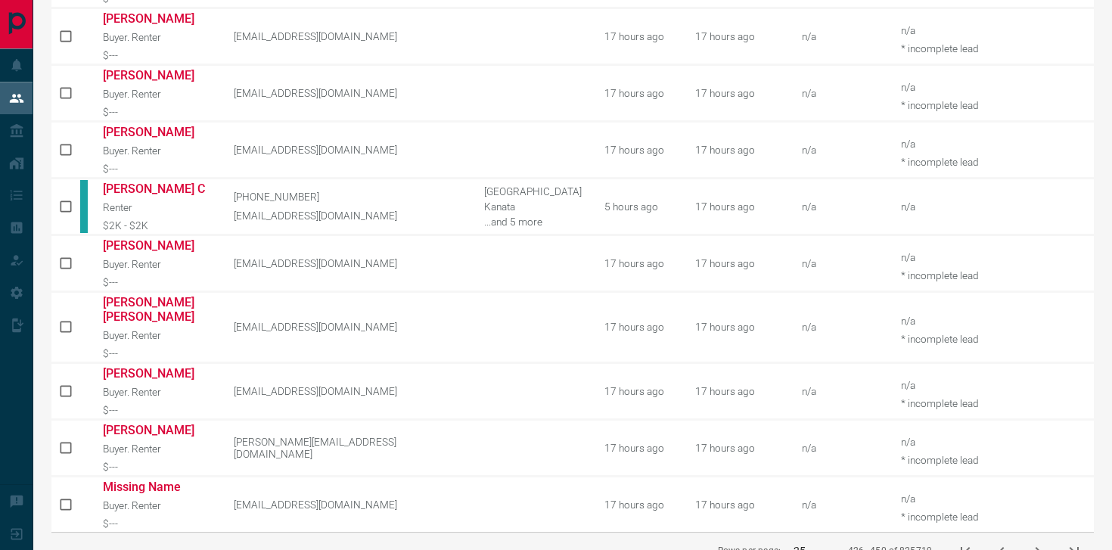
click at [1026, 533] on button "next page" at bounding box center [1037, 551] width 36 height 36
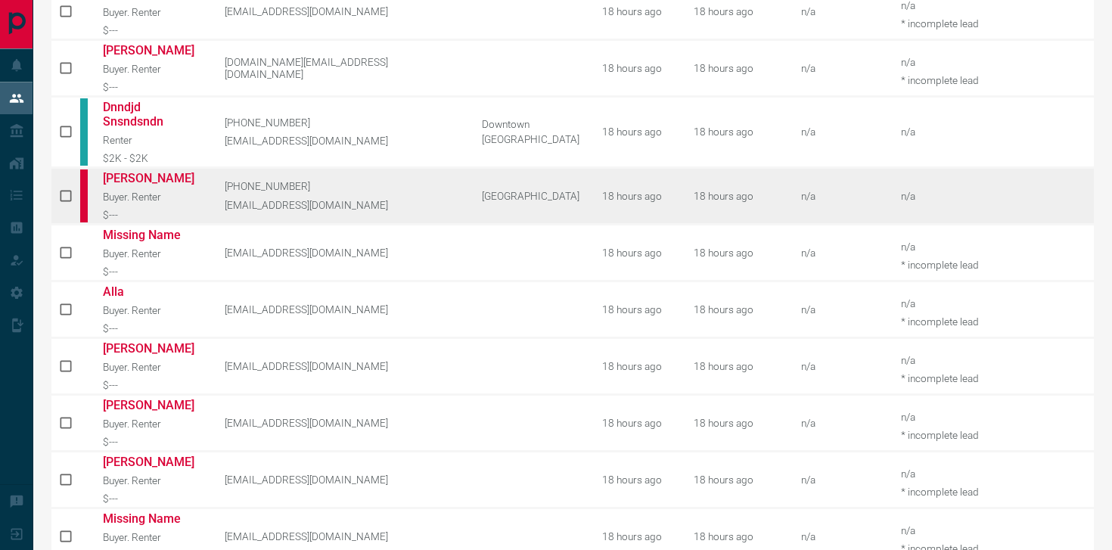
scroll to position [754, 0]
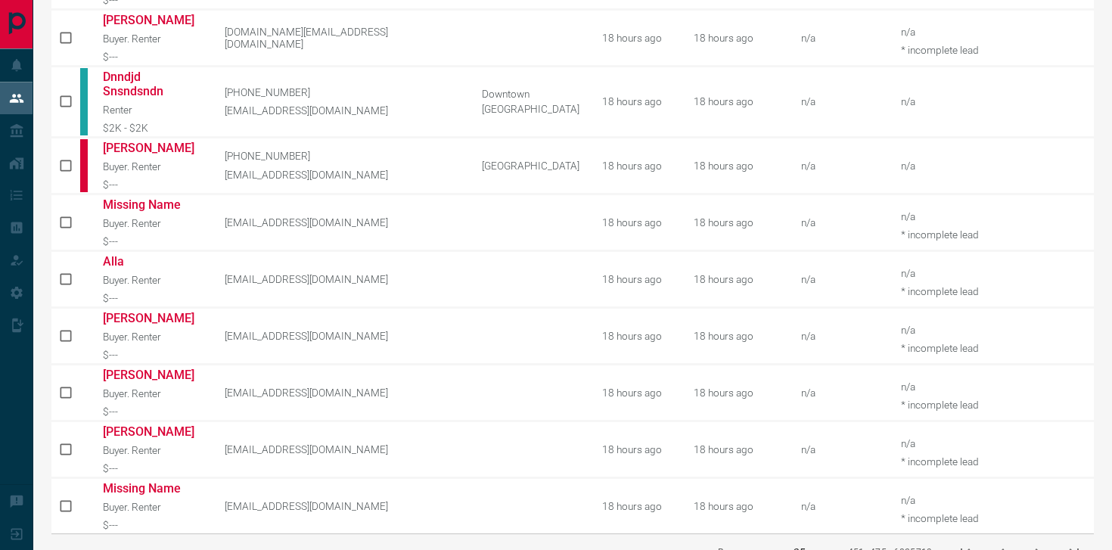
click at [1031, 544] on icon "next page" at bounding box center [1037, 553] width 18 height 18
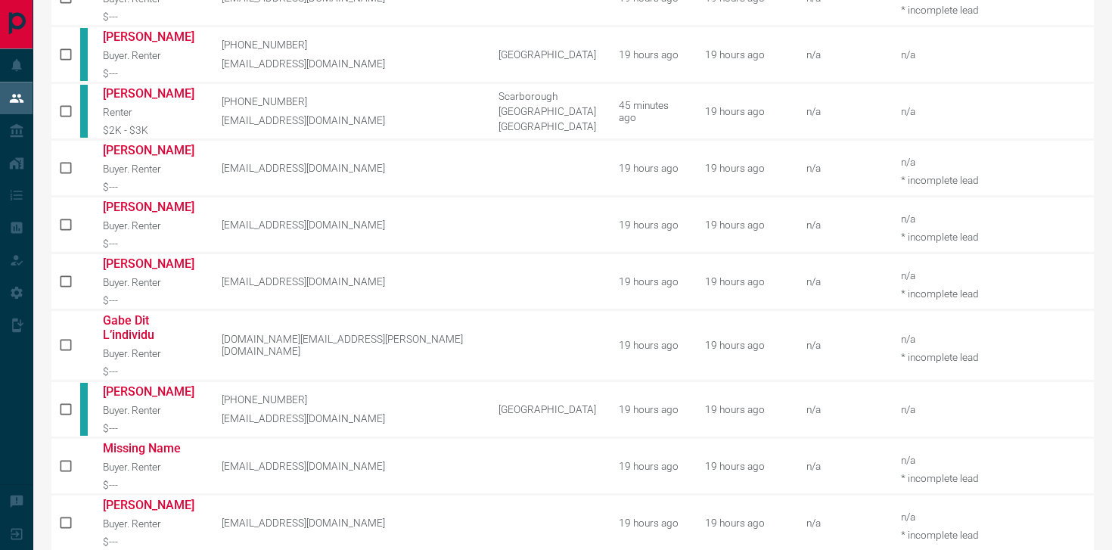
scroll to position [560, 0]
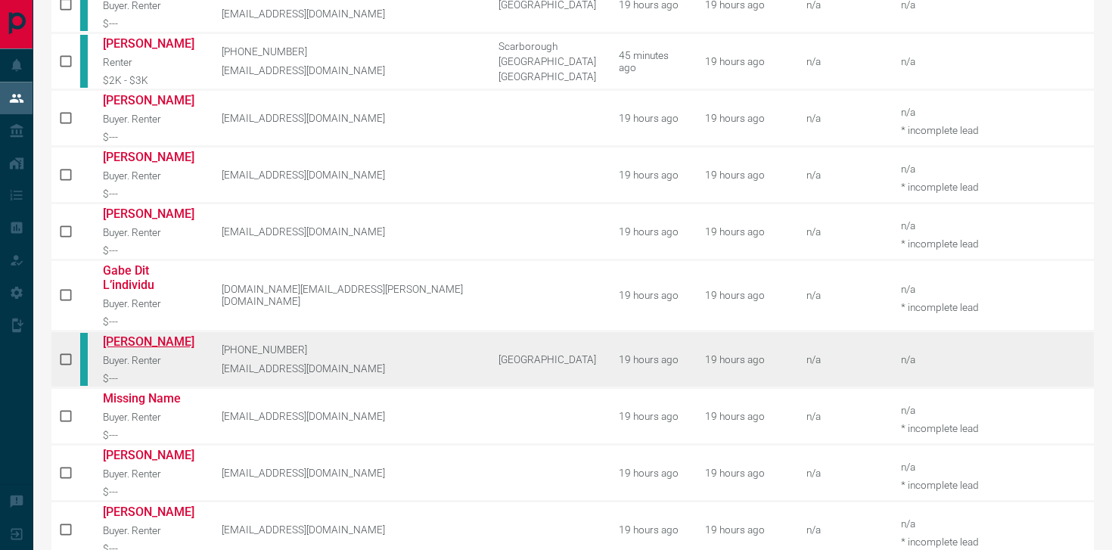
click at [138, 334] on link "[PERSON_NAME]" at bounding box center [151, 341] width 96 height 14
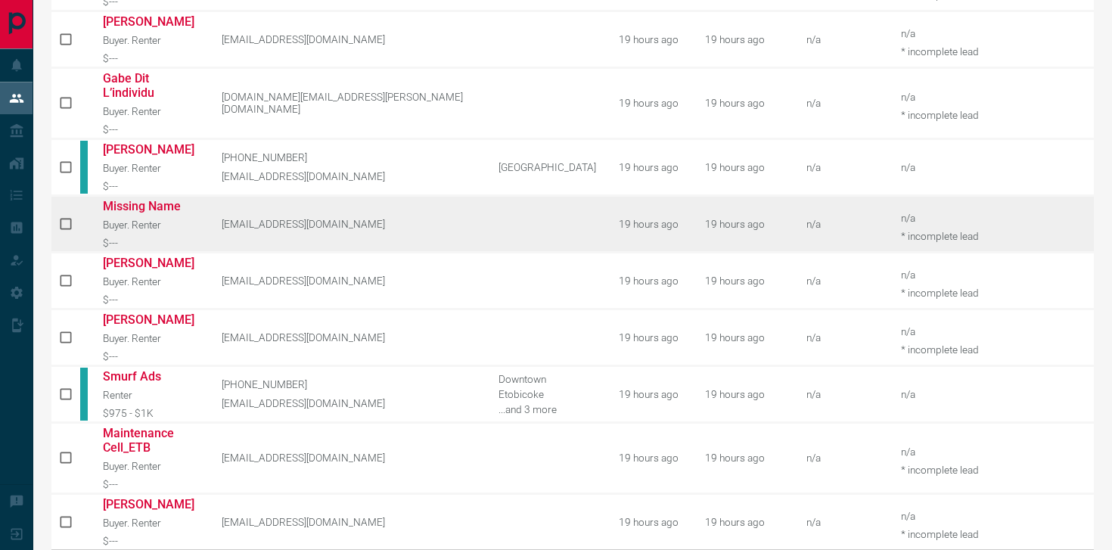
scroll to position [768, 0]
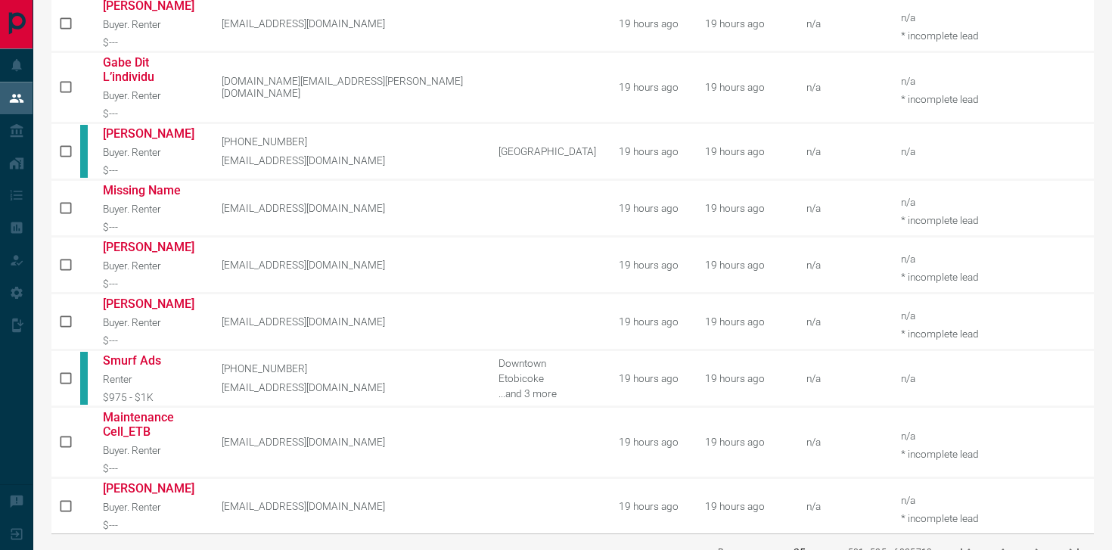
click at [1033, 544] on icon "next page" at bounding box center [1037, 553] width 18 height 18
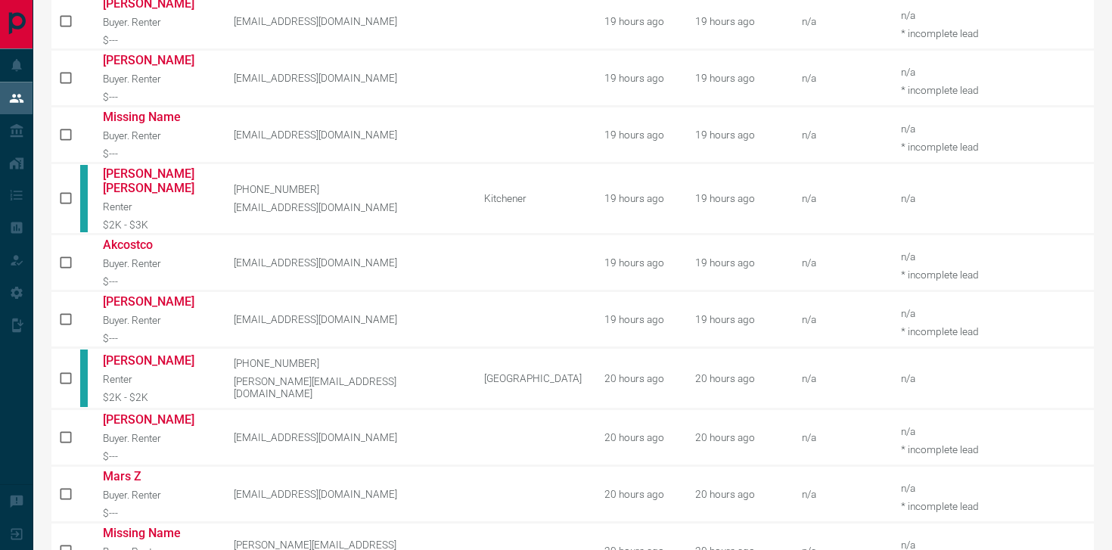
scroll to position [757, 0]
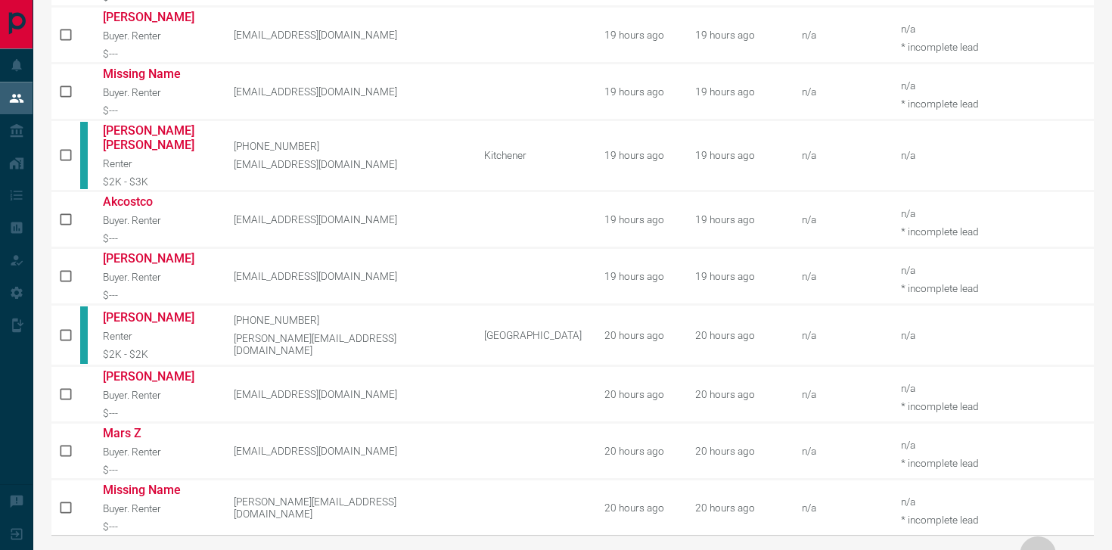
click at [1039, 549] on icon "next page" at bounding box center [1037, 554] width 5 height 9
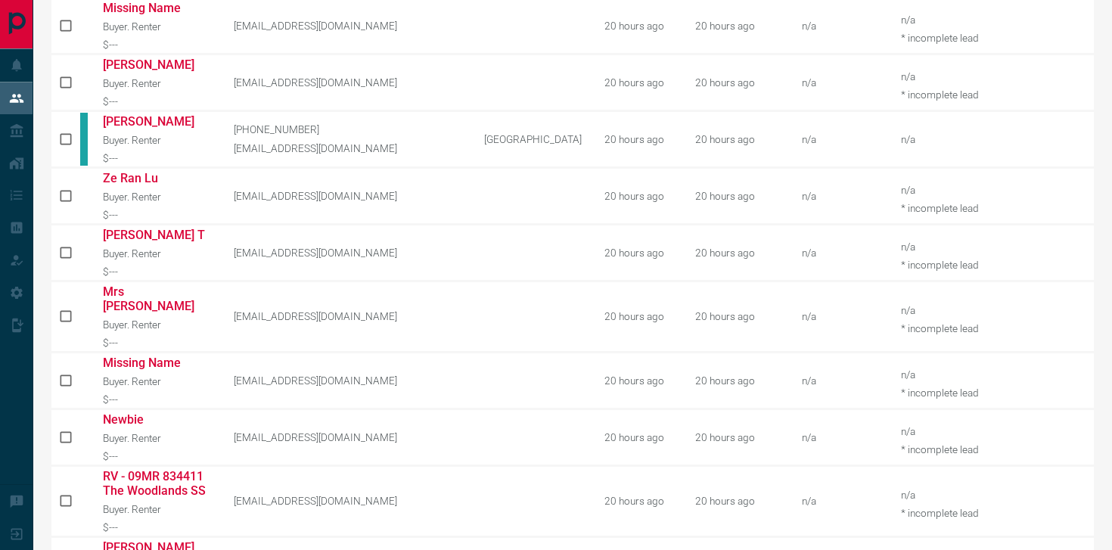
scroll to position [768, 0]
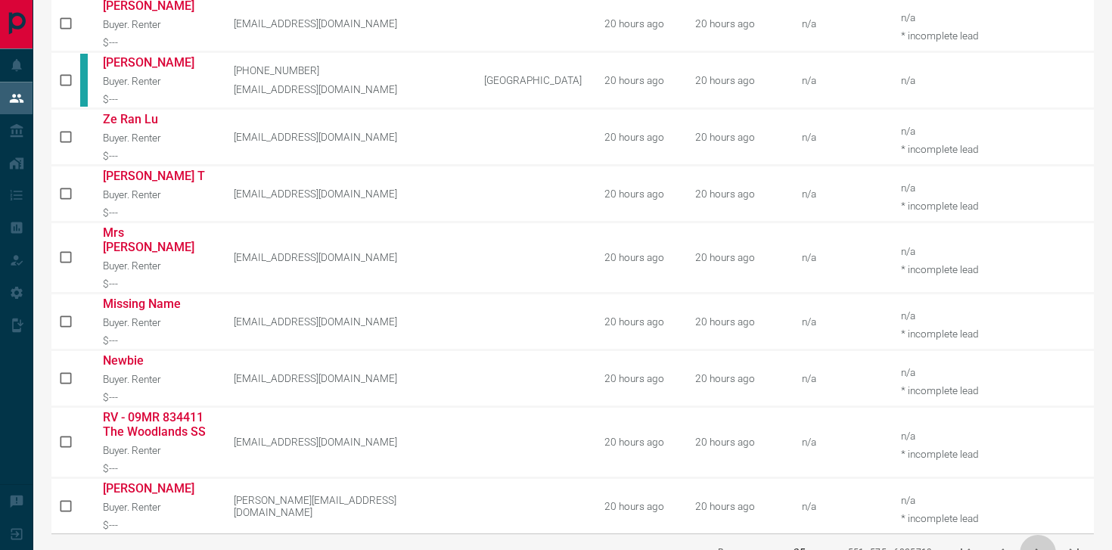
click at [1042, 544] on icon "next page" at bounding box center [1037, 553] width 18 height 18
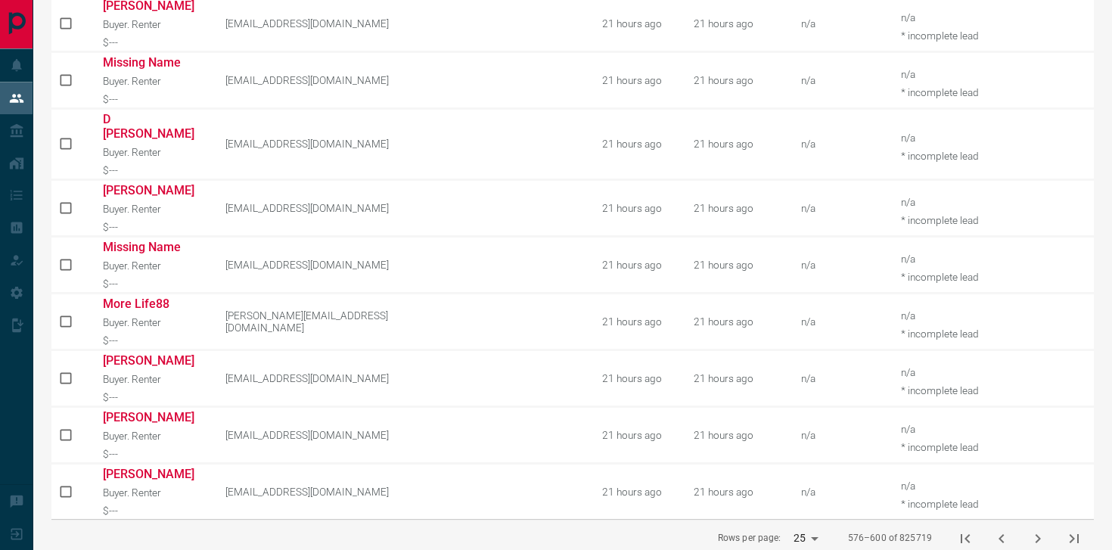
click at [1037, 529] on icon "next page" at bounding box center [1037, 538] width 18 height 18
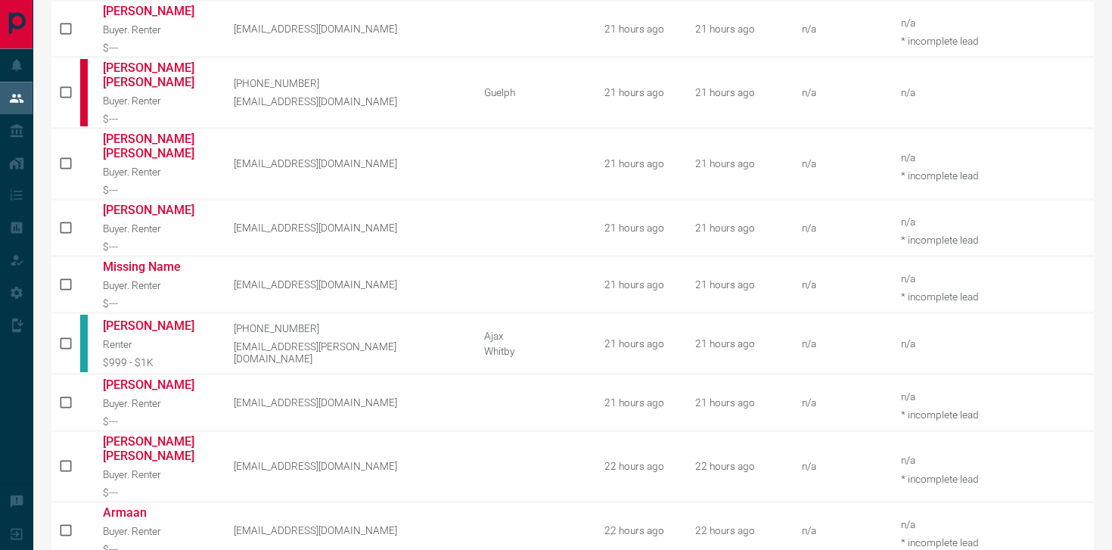
scroll to position [782, 0]
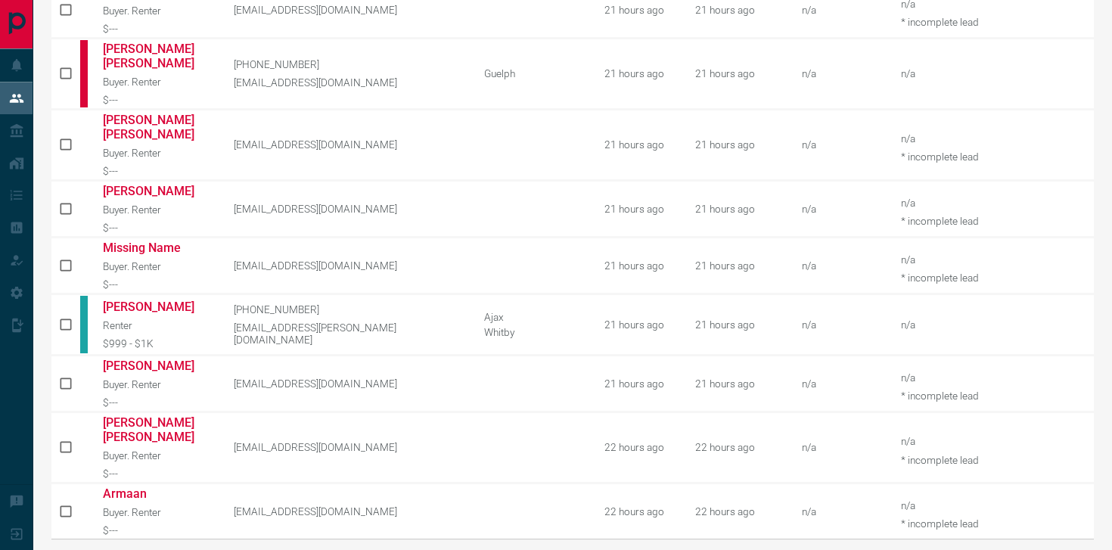
click at [1029, 549] on icon "next page" at bounding box center [1037, 558] width 18 height 18
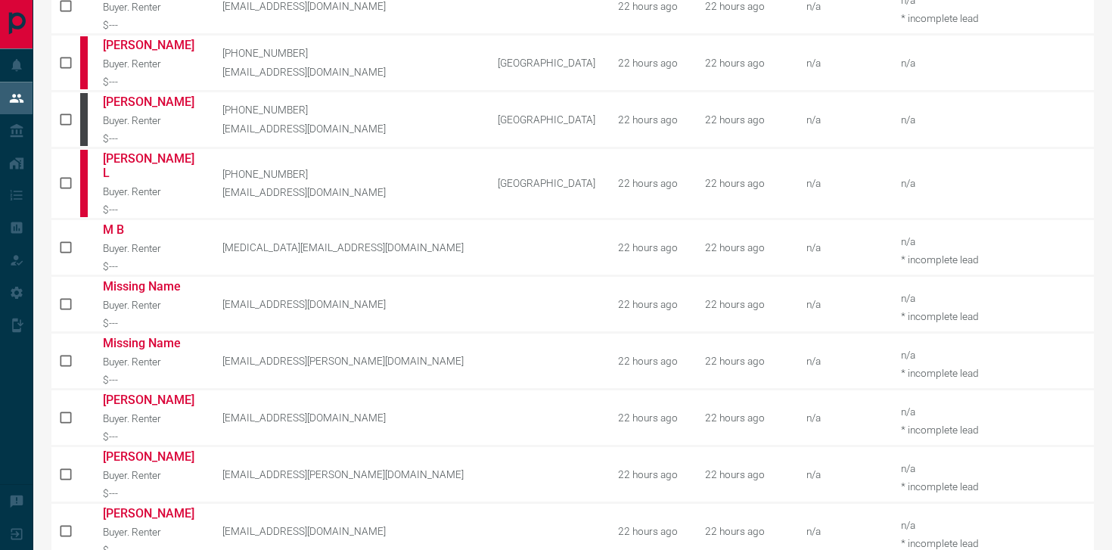
scroll to position [796, 0]
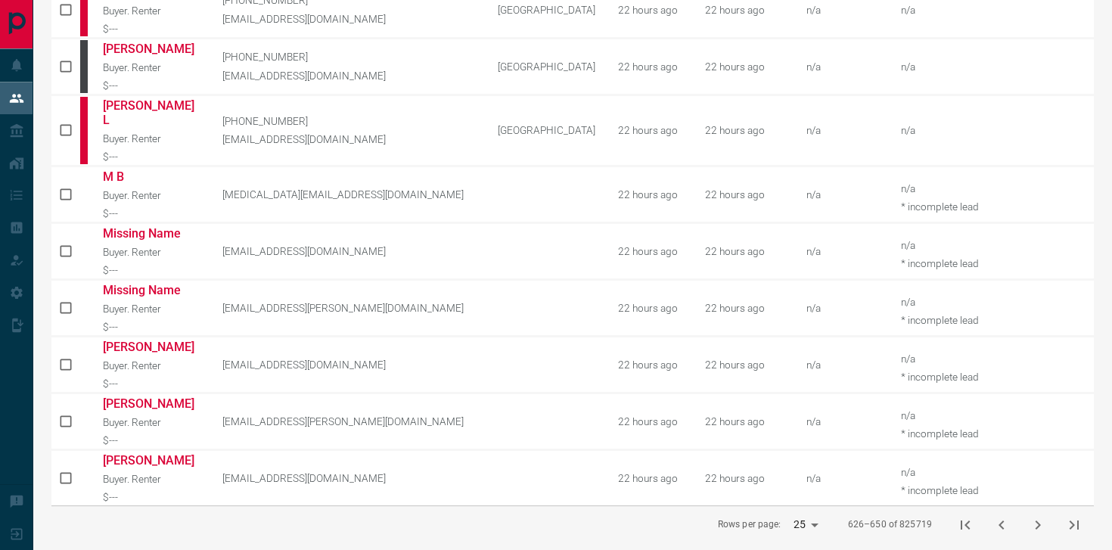
click at [1033, 516] on icon "next page" at bounding box center [1037, 525] width 18 height 18
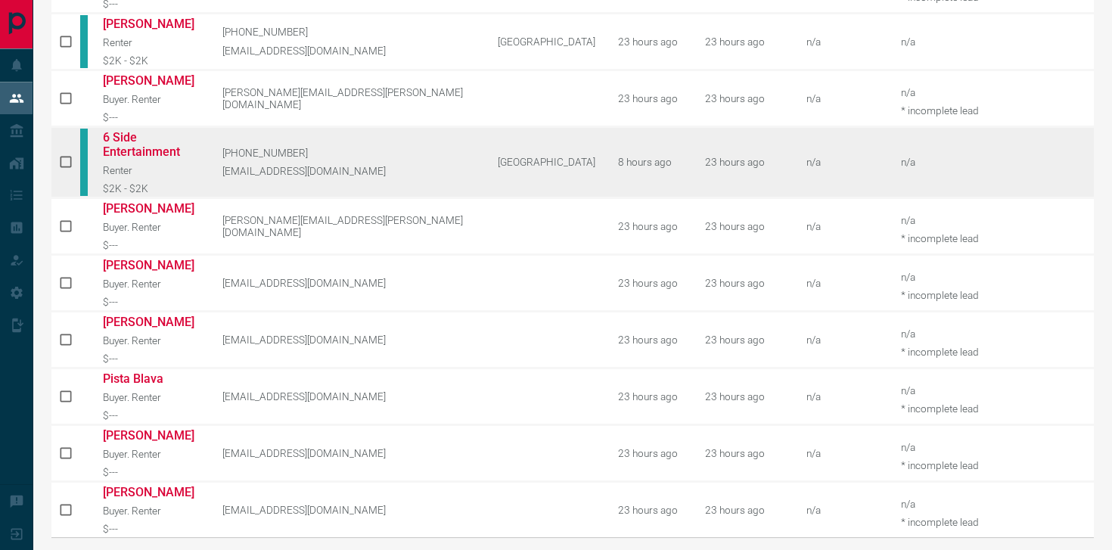
scroll to position [754, 0]
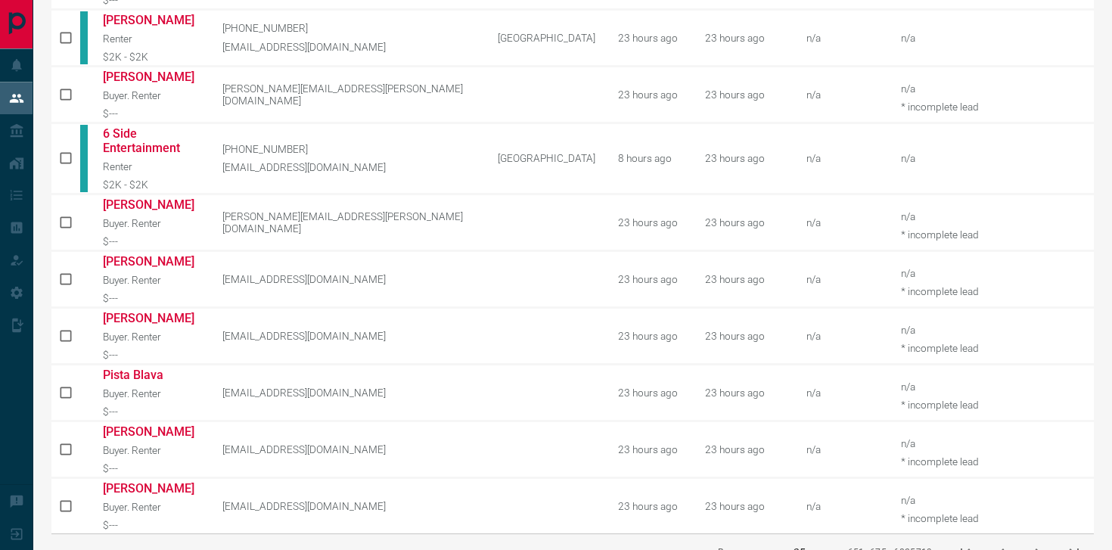
click at [1031, 544] on icon "next page" at bounding box center [1037, 553] width 18 height 18
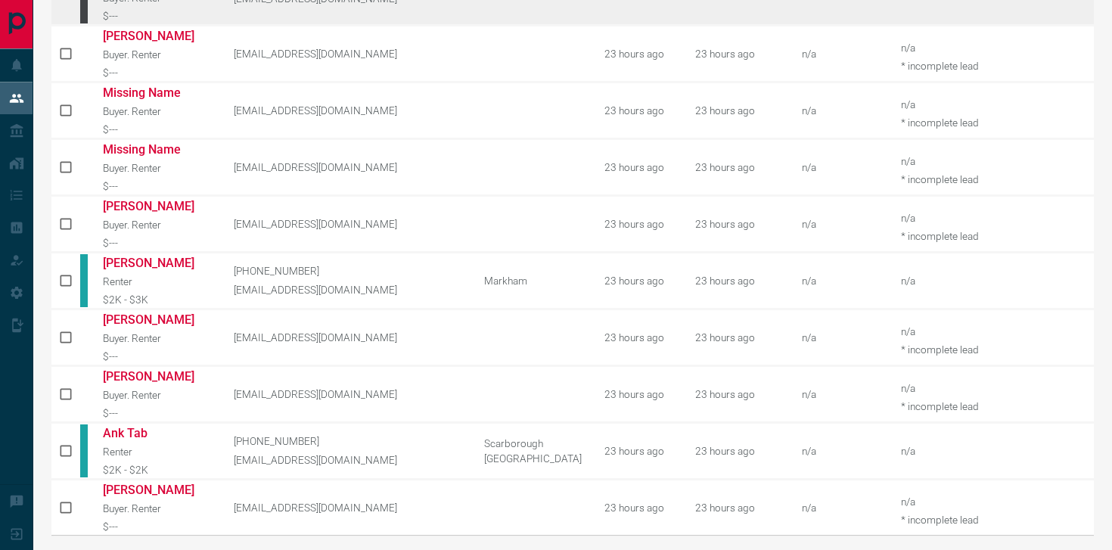
scroll to position [768, 0]
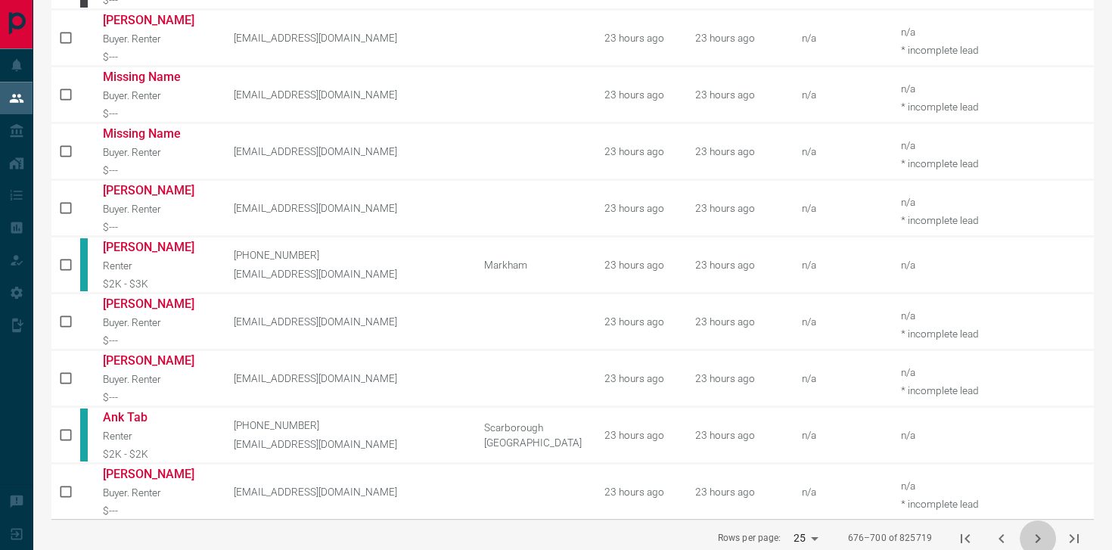
click at [1036, 520] on button "next page" at bounding box center [1037, 538] width 36 height 36
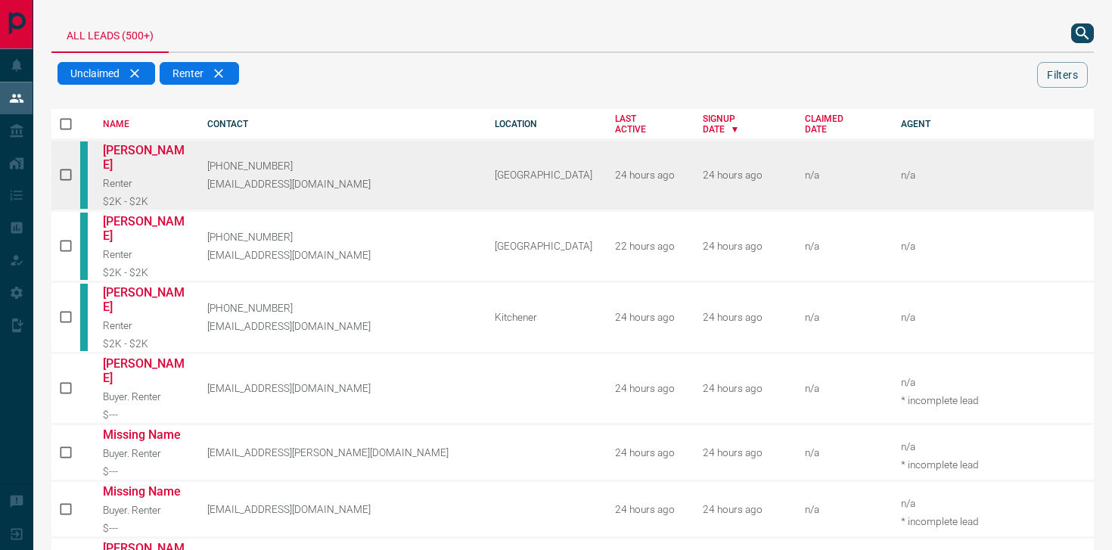
scroll to position [60, 0]
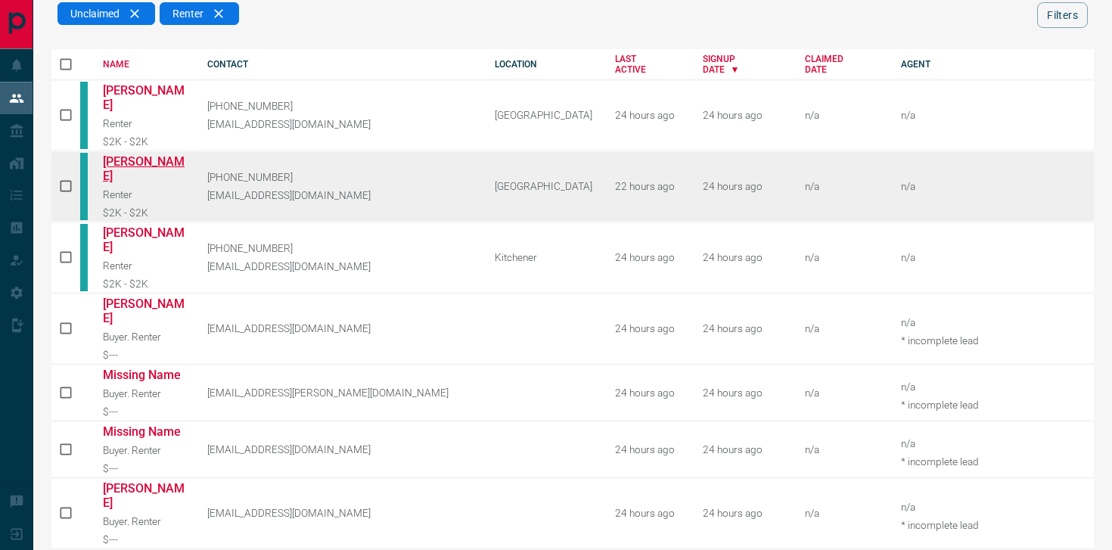
click at [155, 154] on link "[PERSON_NAME]" at bounding box center [144, 168] width 82 height 29
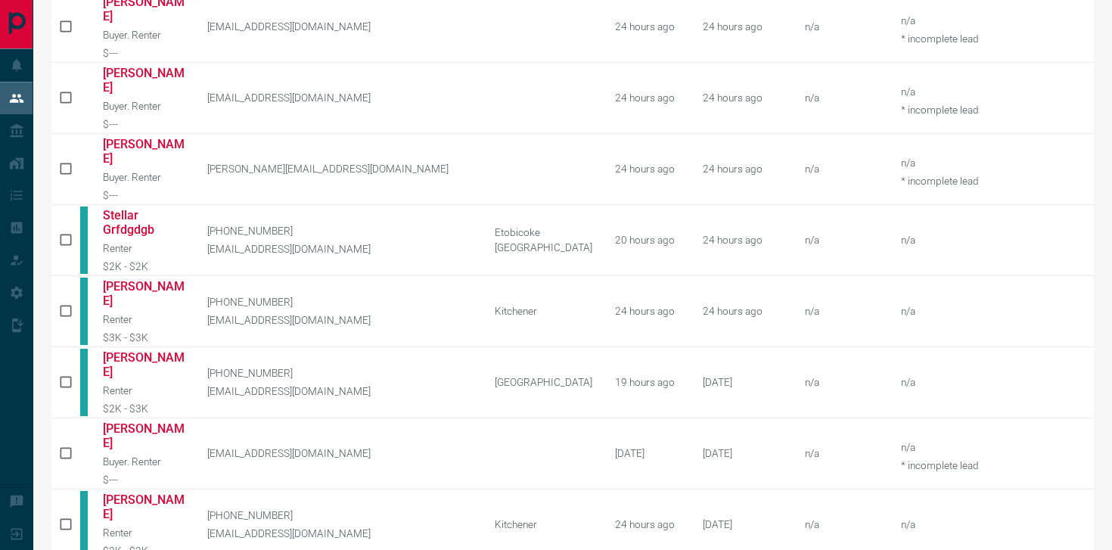
scroll to position [754, 0]
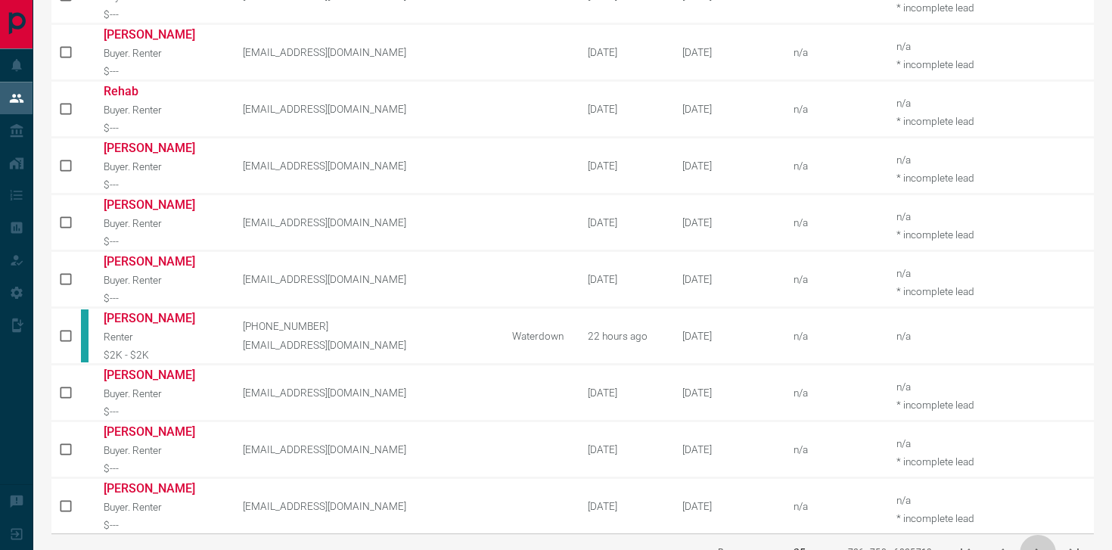
click at [1032, 544] on icon "next page" at bounding box center [1037, 553] width 18 height 18
